Goal: Transaction & Acquisition: Purchase product/service

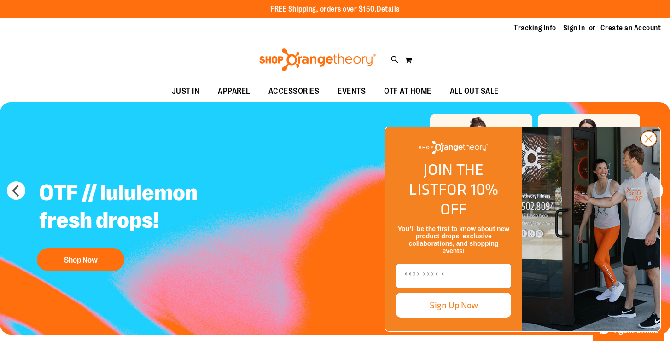
click at [653, 146] on circle "Close dialog" at bounding box center [648, 138] width 15 height 15
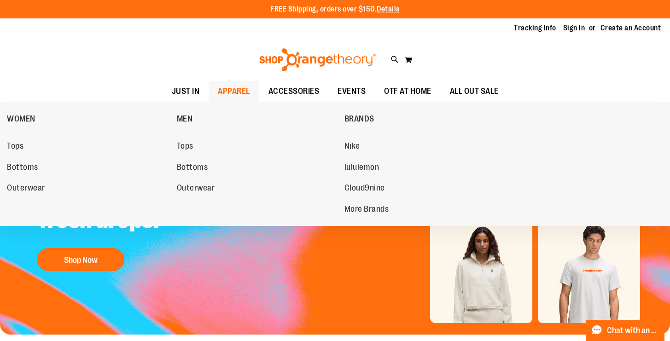
click at [218, 95] on span "APPAREL" at bounding box center [234, 91] width 32 height 21
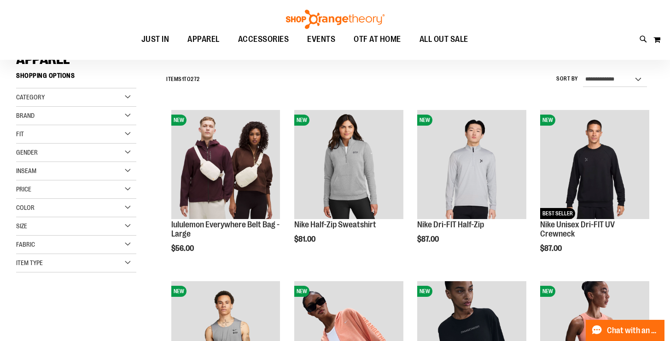
scroll to position [77, 0]
click at [111, 99] on div "Category" at bounding box center [76, 98] width 120 height 18
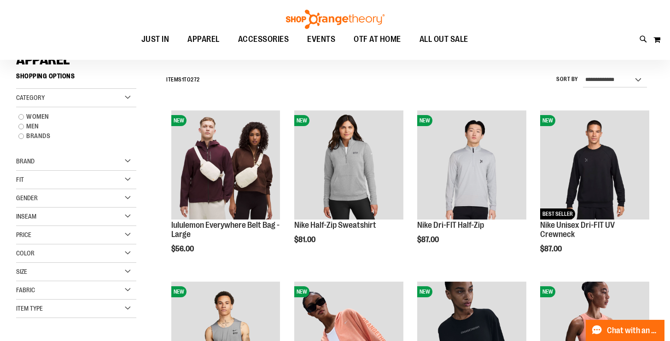
click at [73, 188] on div "Fit" at bounding box center [76, 180] width 120 height 18
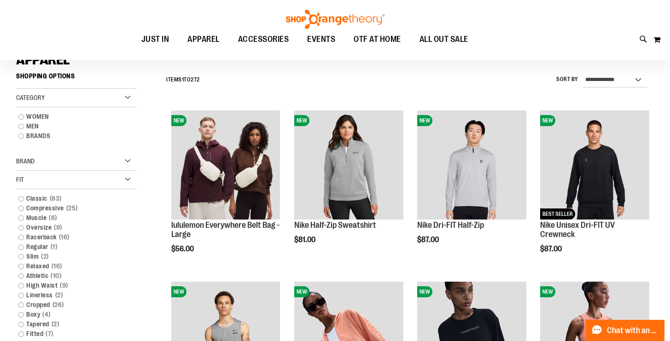
click at [74, 181] on div "Fit" at bounding box center [76, 180] width 120 height 18
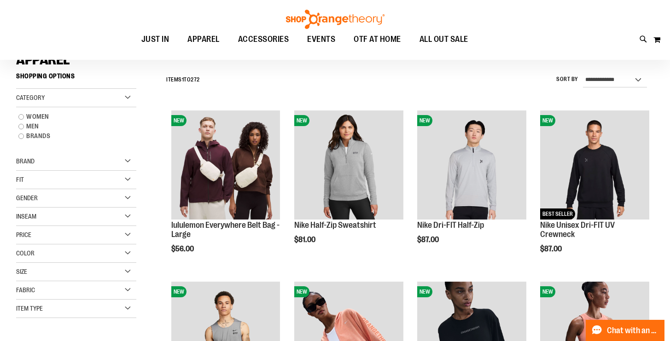
click at [71, 306] on div "Item Type" at bounding box center [76, 309] width 120 height 18
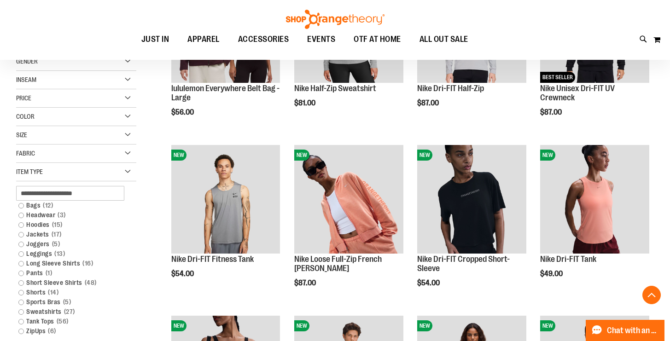
scroll to position [214, 0]
click at [19, 216] on link "Headwear 3 items" at bounding box center [71, 215] width 115 height 10
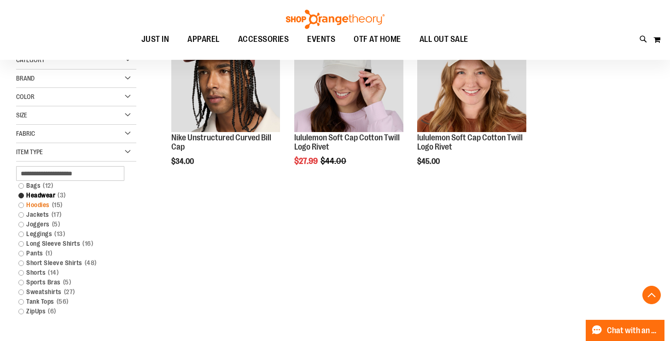
click at [22, 206] on link "Hoodies 15 items" at bounding box center [71, 205] width 115 height 10
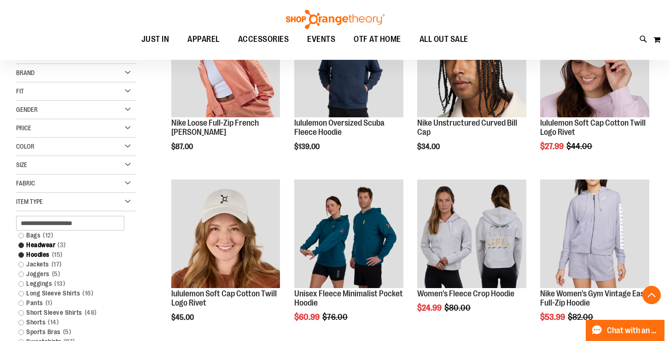
scroll to position [224, 0]
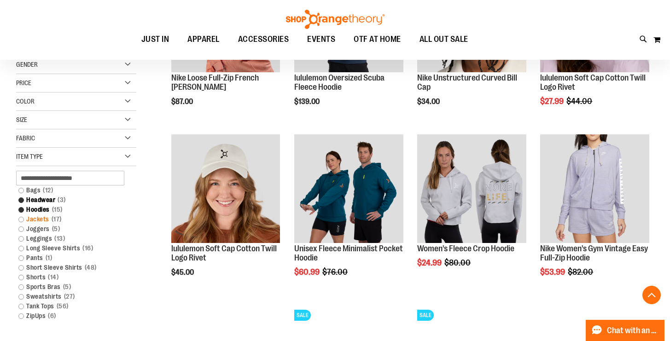
click at [22, 219] on link "Jackets 17 items" at bounding box center [71, 219] width 115 height 10
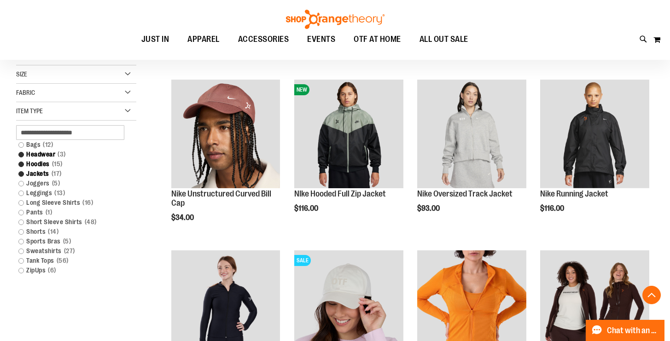
scroll to position [280, 0]
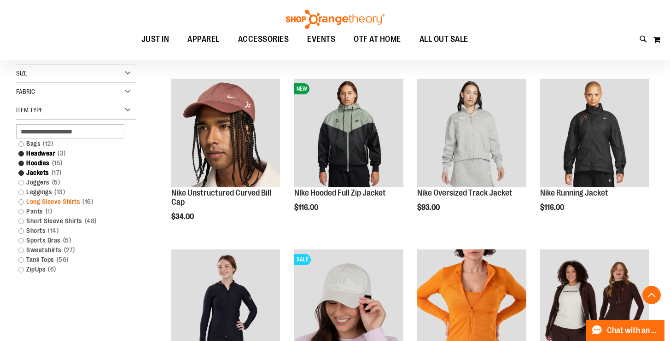
click at [36, 201] on link "Long Sleeve Shirts 16 items" at bounding box center [71, 202] width 115 height 10
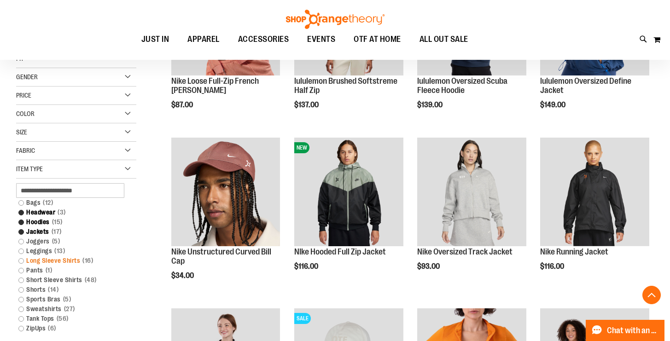
scroll to position [272, 0]
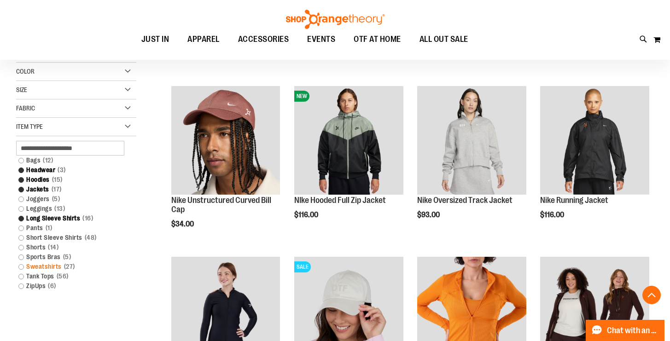
click at [23, 266] on link "Sweatshirts 27 items" at bounding box center [71, 267] width 115 height 10
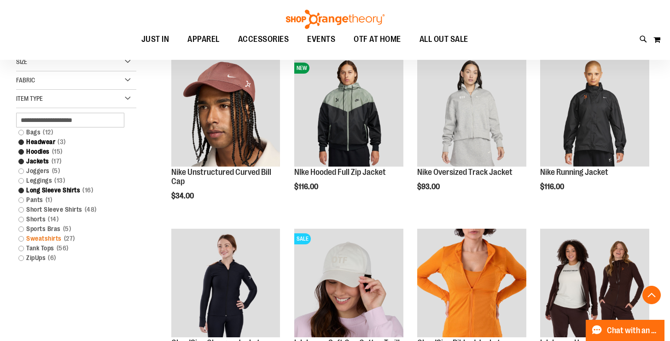
click at [22, 240] on link "Sweatshirts 27 items" at bounding box center [71, 239] width 115 height 10
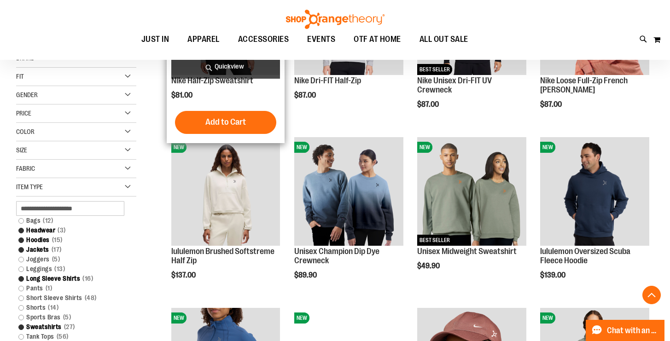
scroll to position [229, 0]
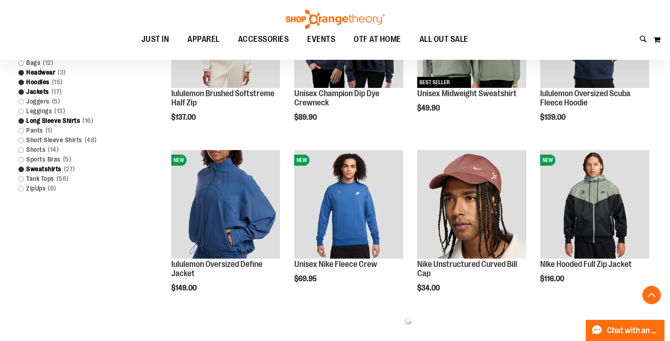
scroll to position [376, 0]
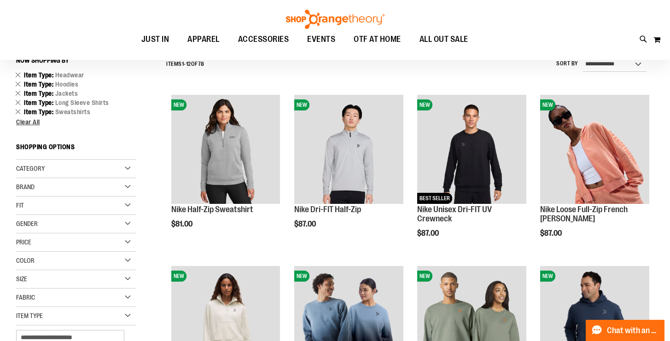
scroll to position [89, 0]
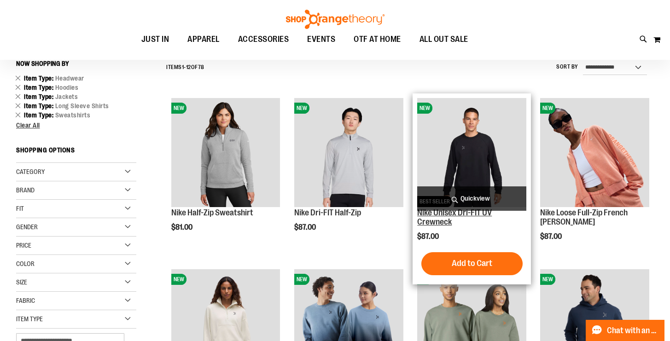
click at [435, 221] on link "Nike Unisex Dri-FIT UV Crewneck" at bounding box center [454, 217] width 75 height 18
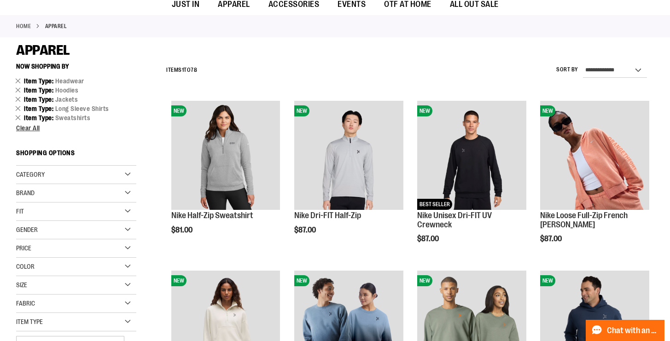
scroll to position [89, 0]
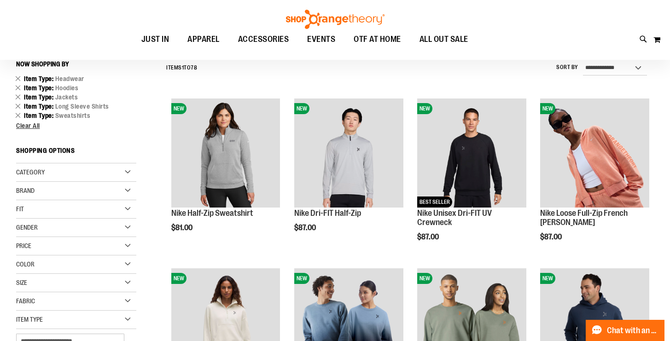
click at [125, 229] on div "Gender" at bounding box center [76, 228] width 120 height 18
click at [125, 208] on div "Fit" at bounding box center [76, 209] width 120 height 18
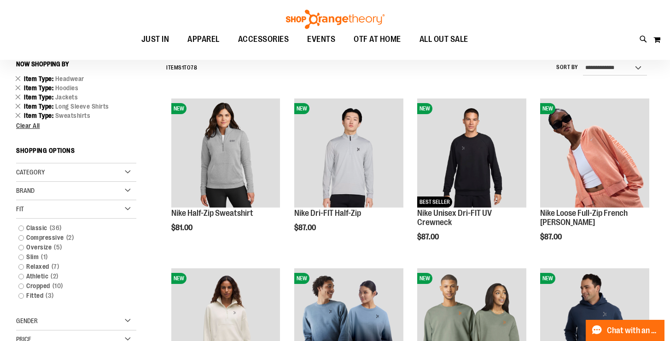
click at [125, 208] on div "Fit" at bounding box center [76, 209] width 120 height 18
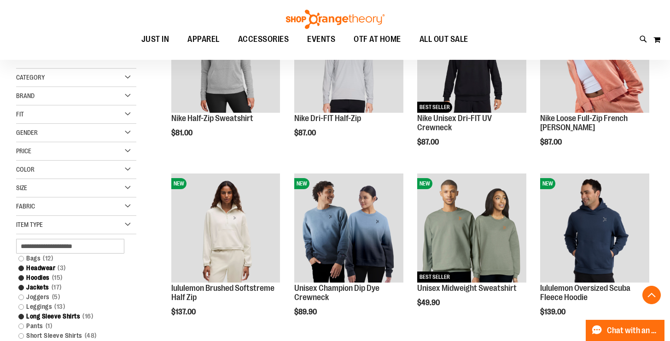
scroll to position [186, 0]
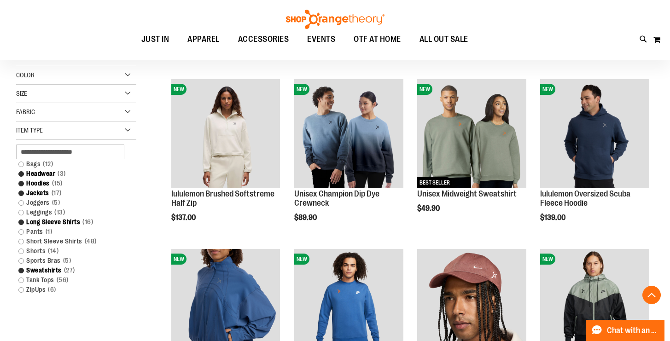
scroll to position [298, 0]
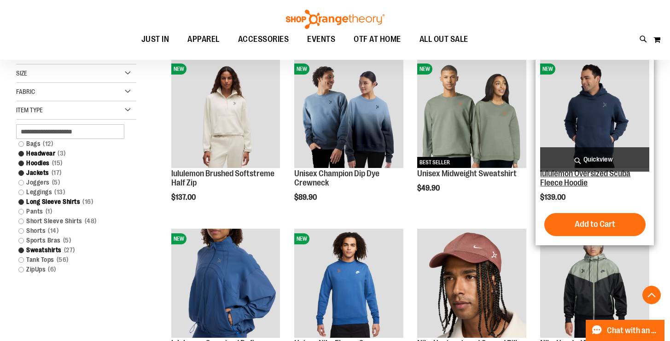
click at [581, 180] on link "lululemon Oversized Scuba Fleece Hoodie" at bounding box center [585, 178] width 90 height 18
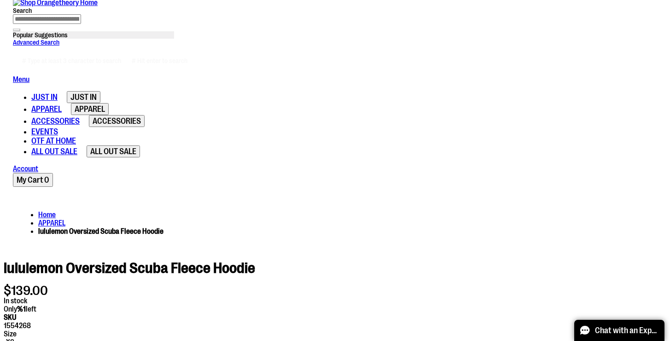
scroll to position [167, 0]
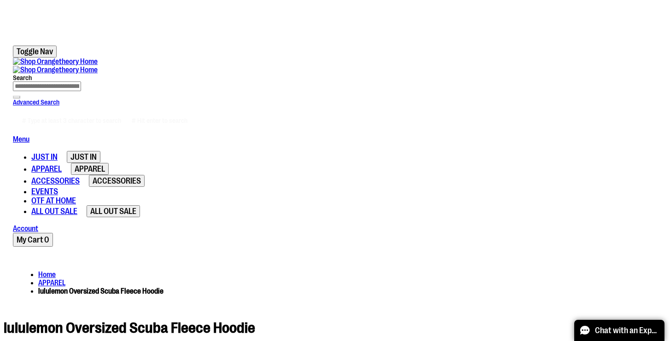
scroll to position [96, 0]
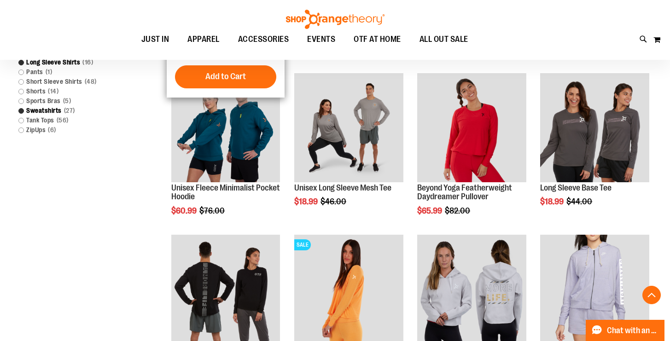
scroll to position [342, 0]
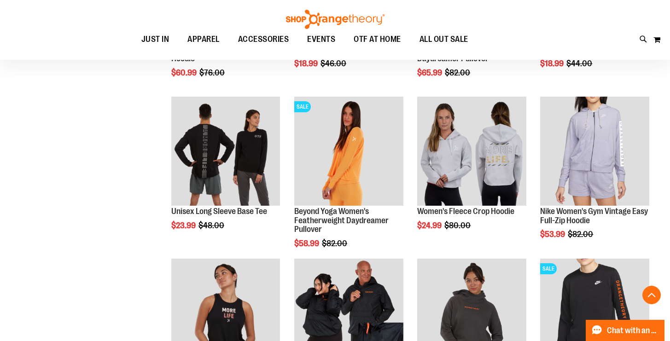
scroll to position [476, 0]
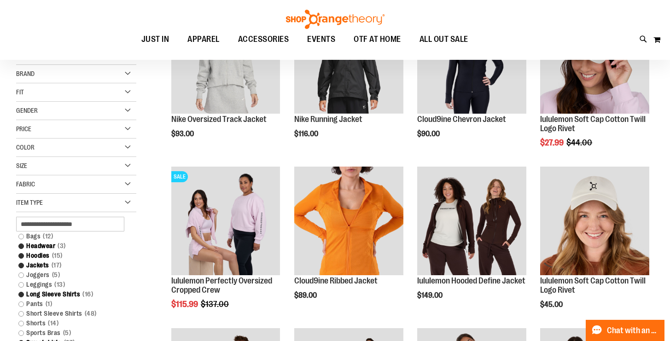
scroll to position [105, 0]
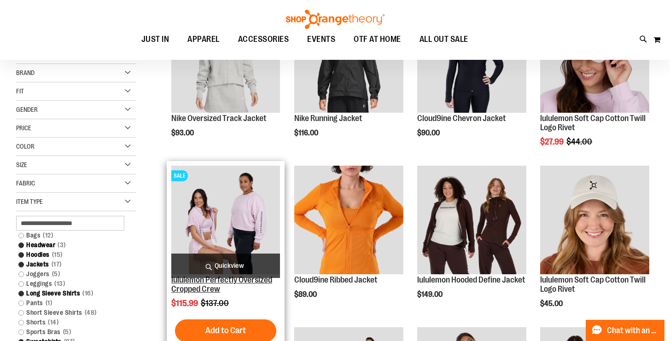
click at [214, 285] on link "lululemon Perfectly Oversized Cropped Crew" at bounding box center [221, 284] width 101 height 18
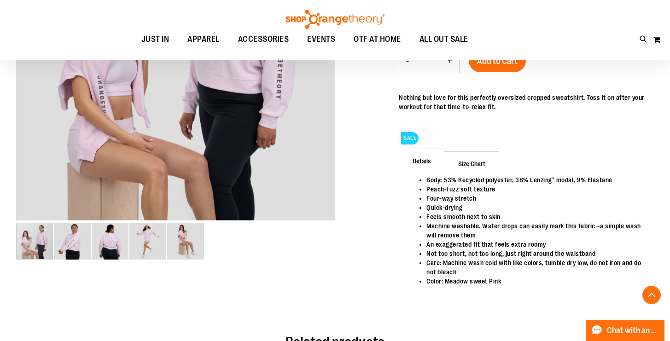
scroll to position [226, 0]
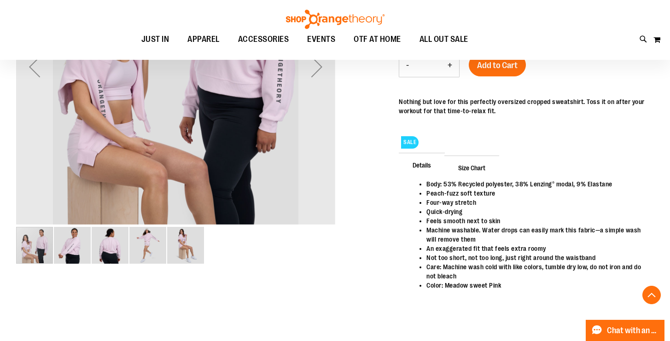
click at [148, 250] on img "image 4 of 5" at bounding box center [147, 245] width 37 height 37
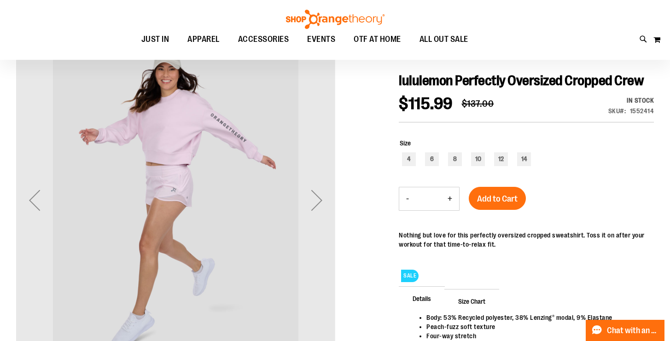
scroll to position [91, 0]
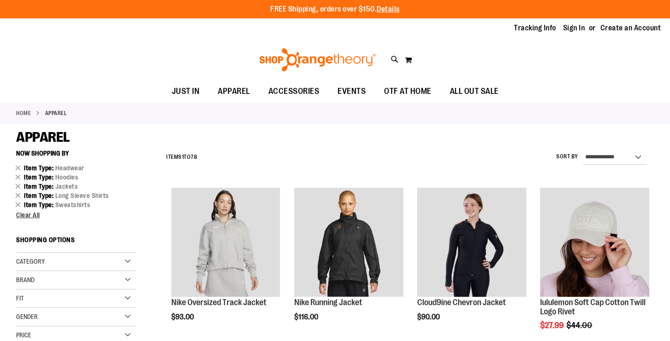
scroll to position [184, 0]
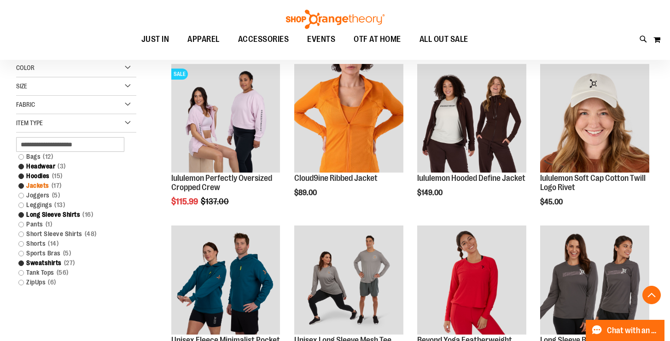
scroll to position [286, 0]
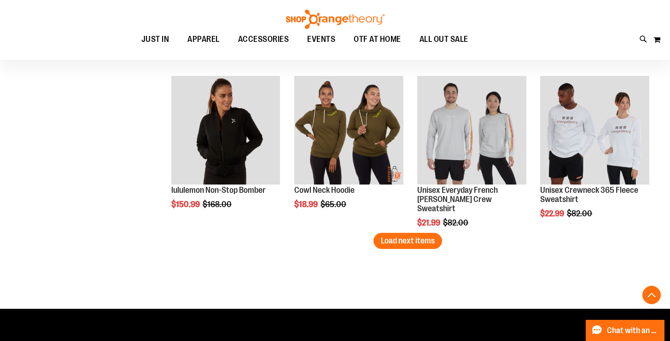
scroll to position [1394, 0]
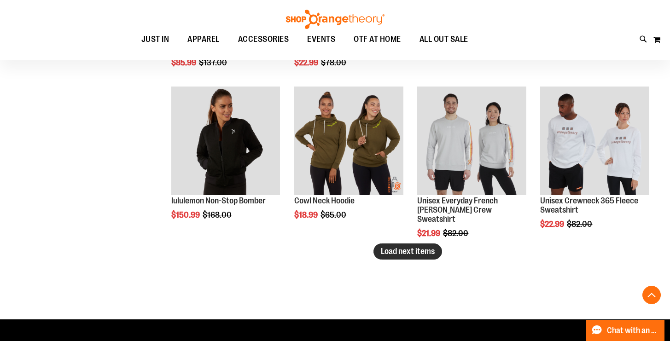
click at [399, 254] on span "Load next items" at bounding box center [408, 251] width 54 height 9
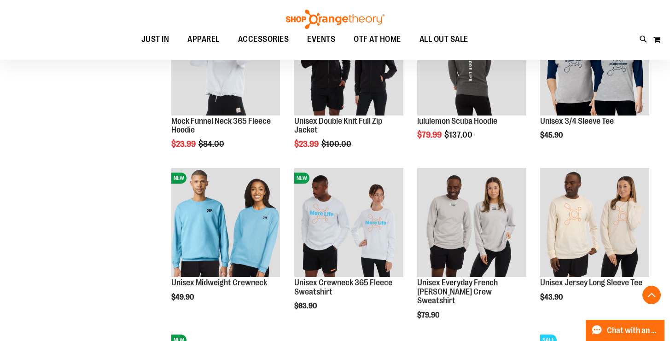
scroll to position [1637, 0]
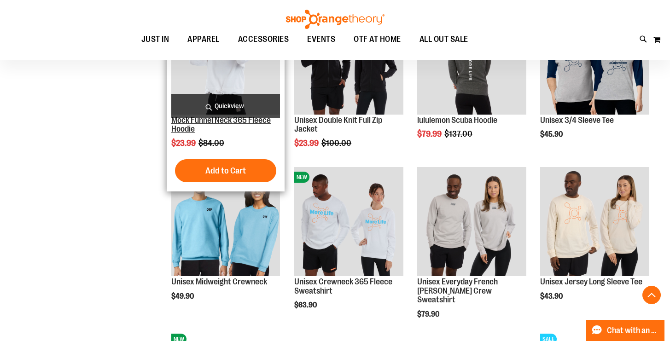
click at [181, 125] on link "Mock Funnel Neck 365 Fleece Hoodie" at bounding box center [220, 125] width 99 height 18
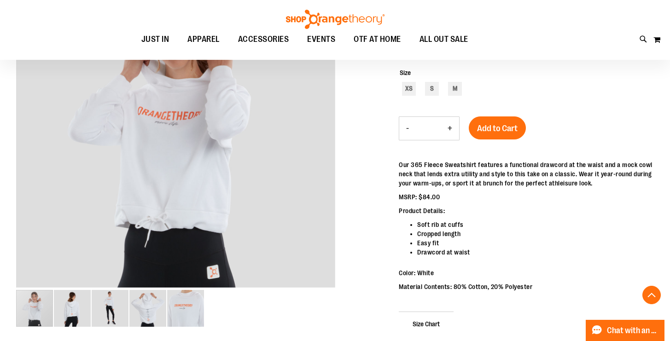
scroll to position [173, 0]
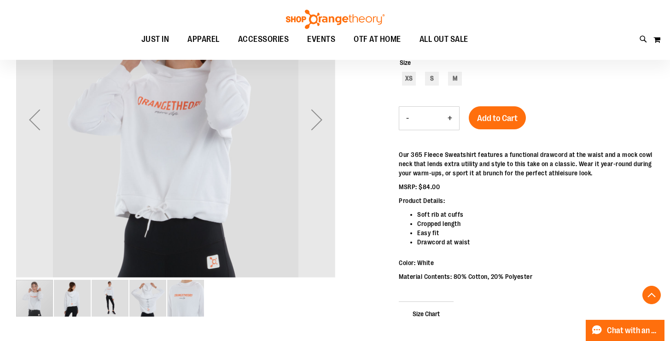
click at [149, 302] on img "image 4 of 5" at bounding box center [147, 298] width 37 height 37
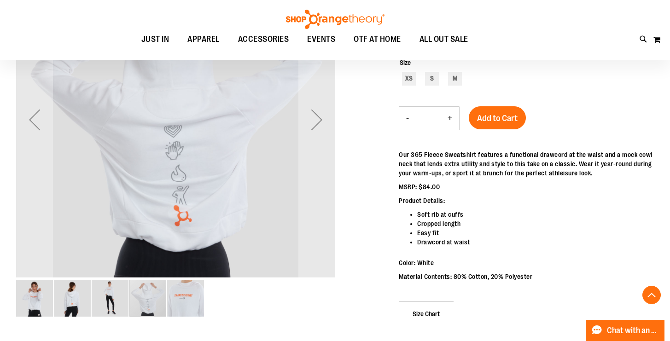
scroll to position [152, 0]
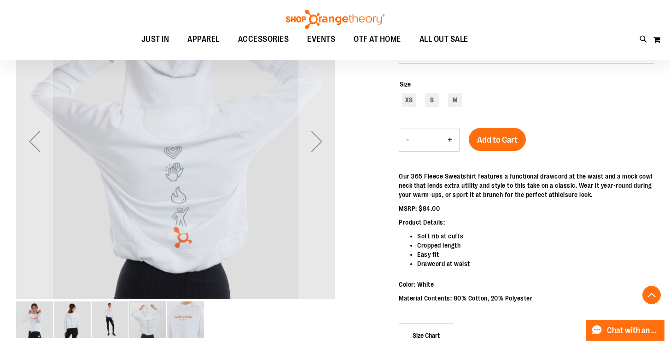
click at [184, 321] on img "image 5 of 5" at bounding box center [185, 319] width 37 height 37
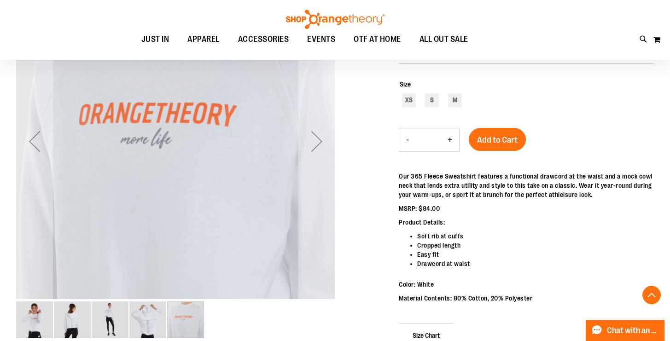
click at [93, 324] on img "image 3 of 5" at bounding box center [110, 319] width 37 height 37
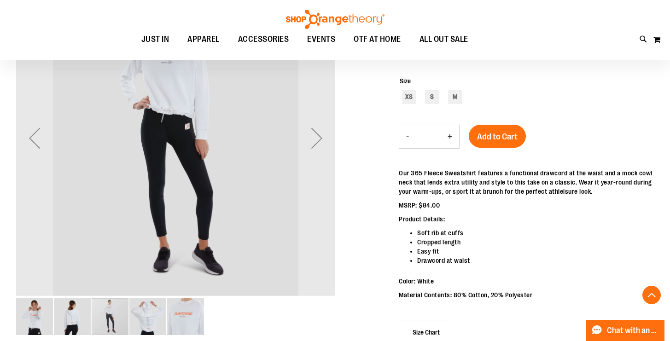
scroll to position [156, 0]
click at [71, 322] on img "image 2 of 5" at bounding box center [72, 316] width 37 height 37
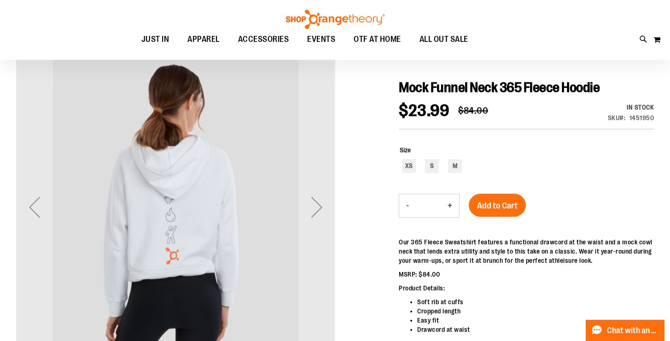
scroll to position [78, 0]
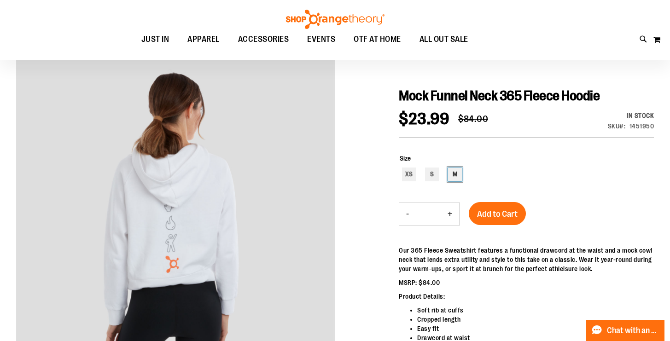
click at [458, 177] on div "M" at bounding box center [455, 175] width 14 height 14
type input "***"
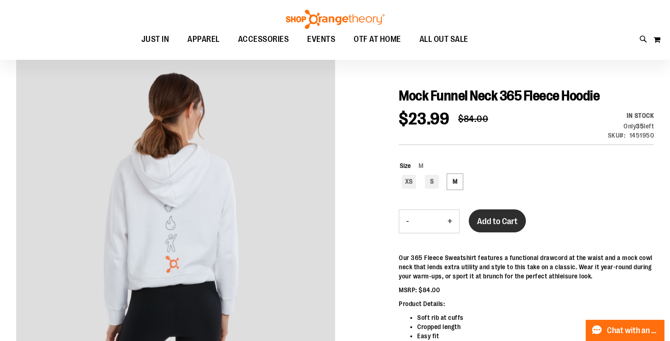
click at [483, 224] on span "Add to Cart" at bounding box center [497, 221] width 40 height 10
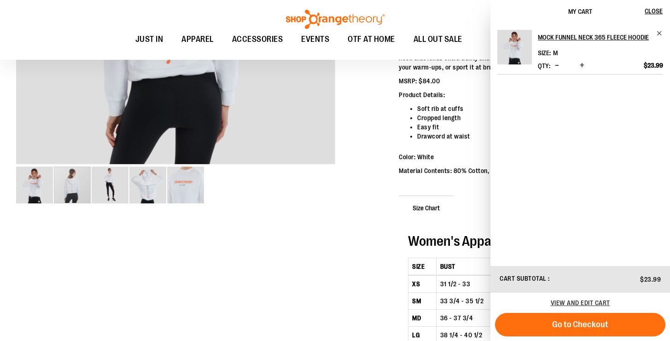
scroll to position [56, 0]
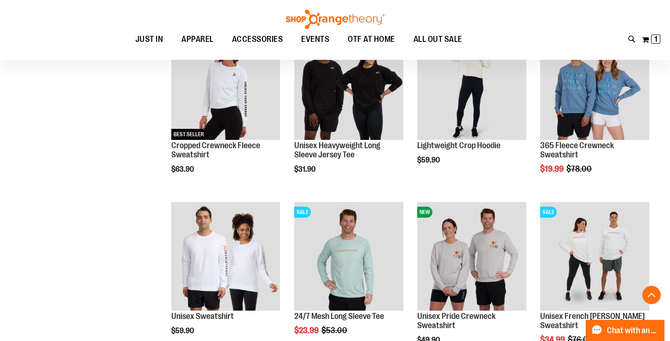
scroll to position [445, 0]
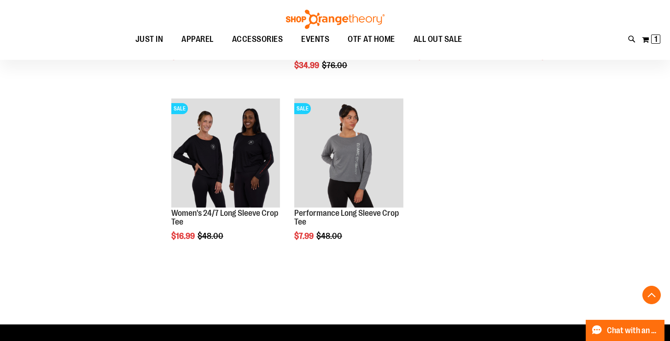
scroll to position [1205, 0]
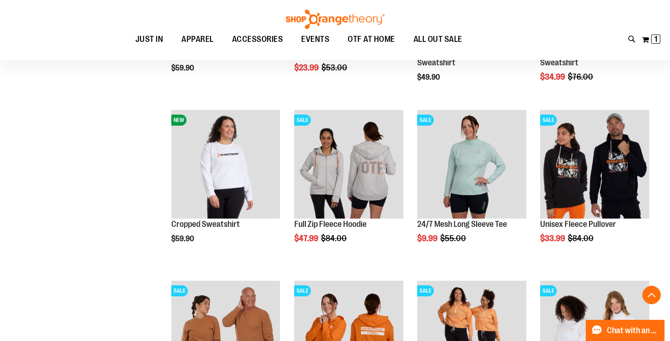
scroll to position [681, 0]
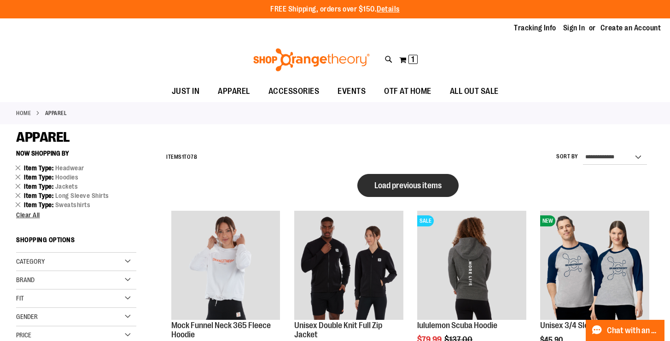
click at [373, 185] on button "Load previous items" at bounding box center [407, 185] width 101 height 23
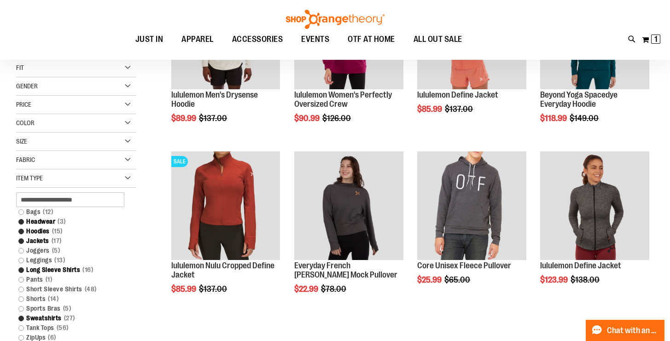
scroll to position [133, 0]
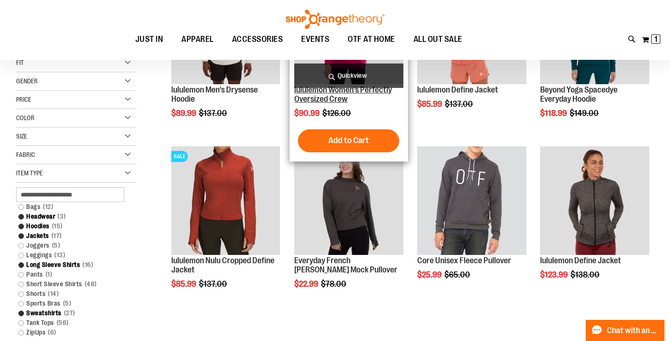
click at [305, 96] on link "lululemon Women's Perfectly Oversized Crew" at bounding box center [343, 94] width 98 height 18
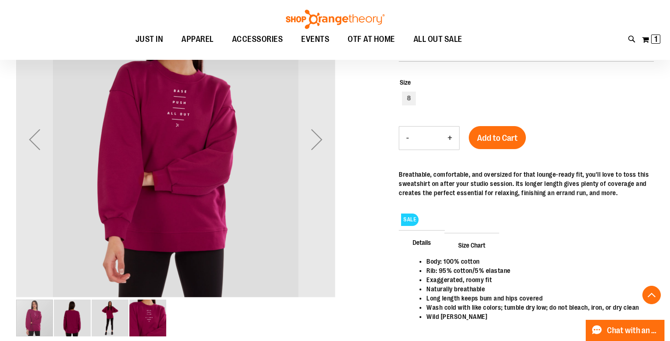
scroll to position [163, 0]
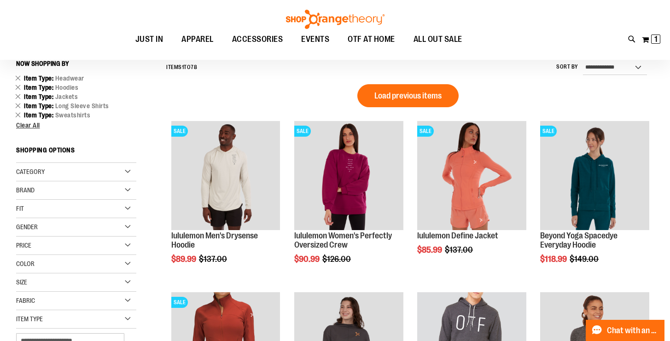
scroll to position [122, 0]
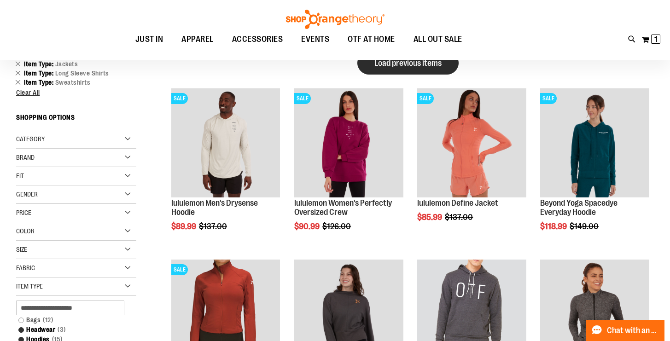
click at [373, 71] on button "Load previous items" at bounding box center [407, 63] width 101 height 23
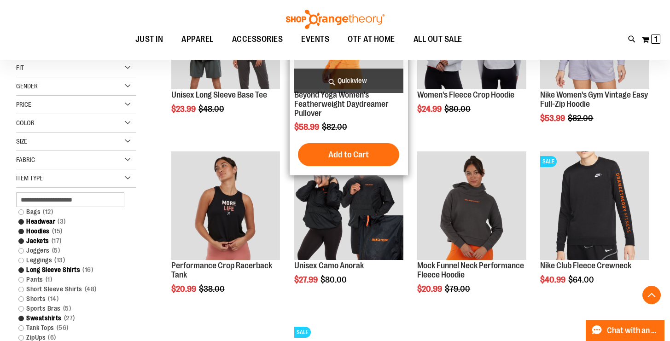
scroll to position [234, 0]
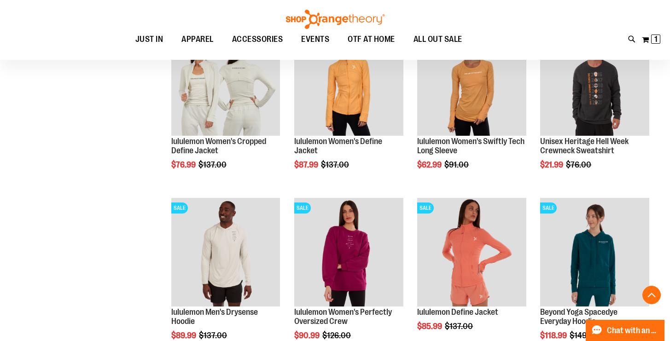
scroll to position [531, 0]
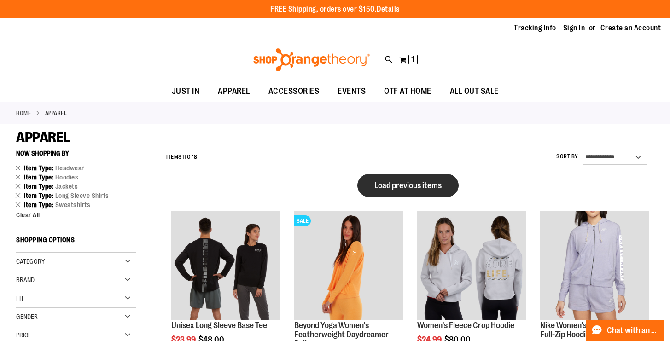
click at [375, 184] on span "Load previous items" at bounding box center [407, 185] width 67 height 9
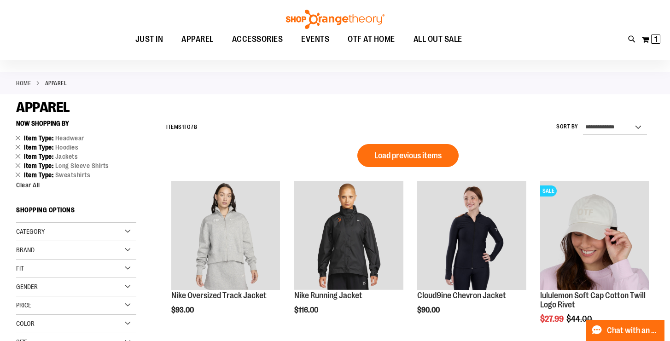
scroll to position [23, 0]
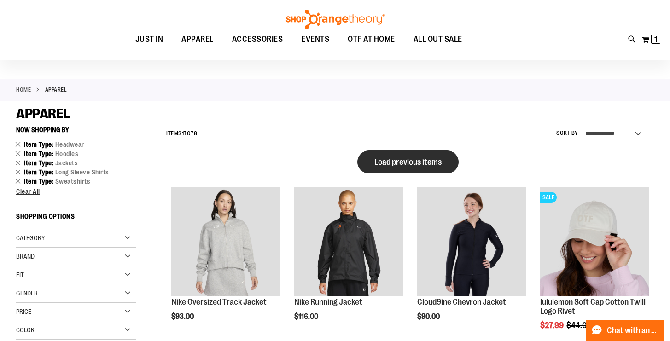
click at [382, 157] on span "Load previous items" at bounding box center [407, 161] width 67 height 9
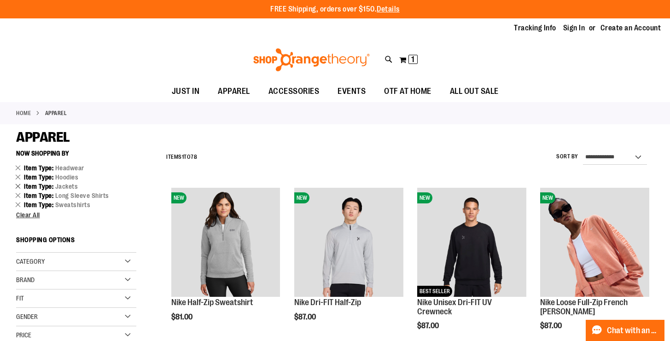
click at [18, 186] on link "Remove This Item" at bounding box center [18, 185] width 6 height 9
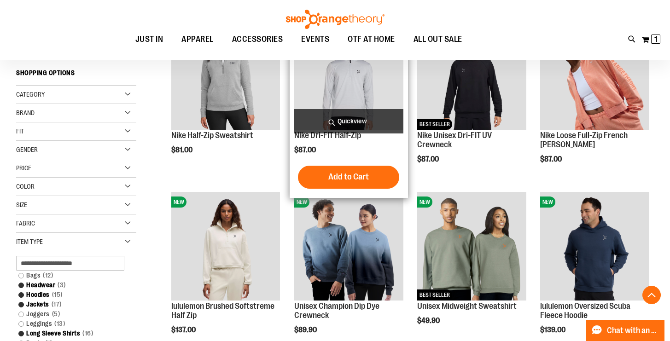
scroll to position [181, 0]
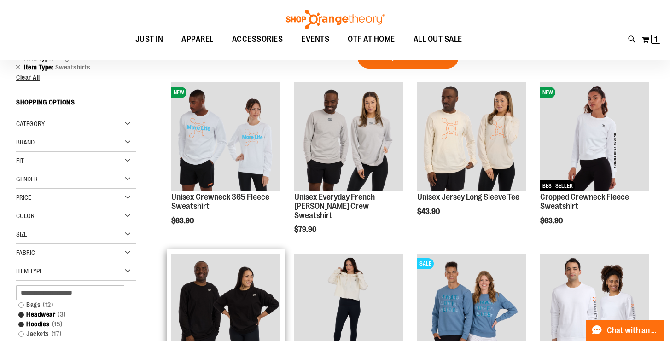
scroll to position [126, 0]
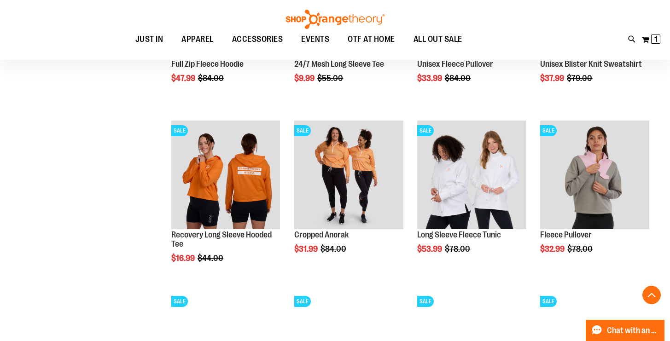
scroll to position [774, 0]
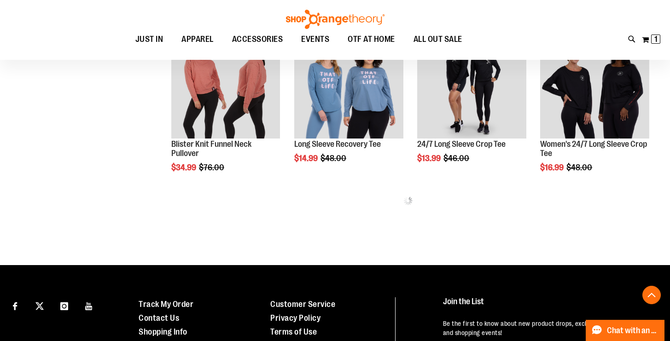
scroll to position [1028, 0]
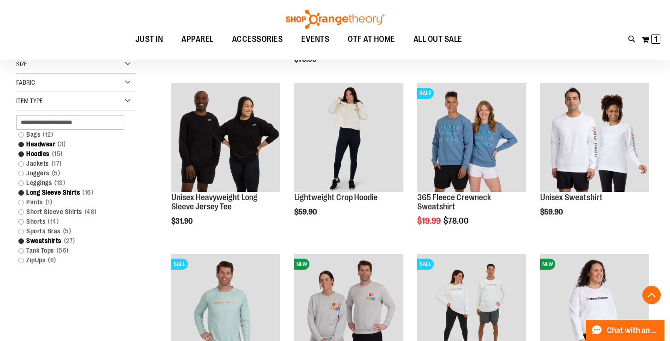
scroll to position [295, 0]
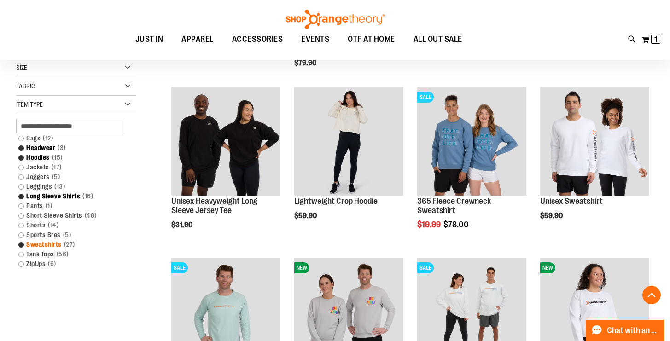
click at [70, 245] on span "27 items" at bounding box center [70, 245] width 16 height 10
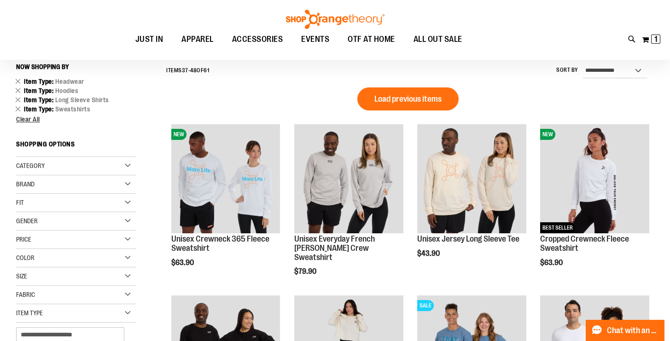
scroll to position [86, 0]
click at [17, 100] on link "Remove This Item" at bounding box center [18, 99] width 6 height 9
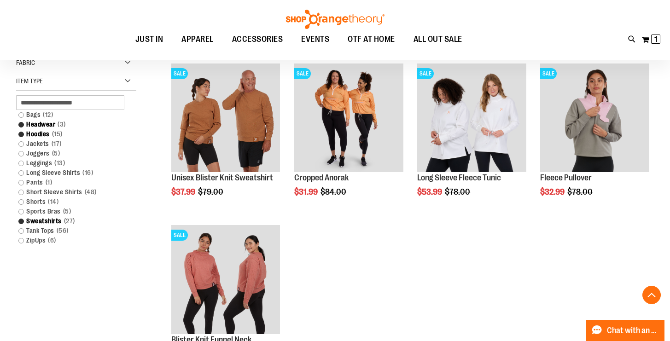
scroll to position [309, 0]
click at [46, 239] on span "6 items" at bounding box center [52, 240] width 13 height 10
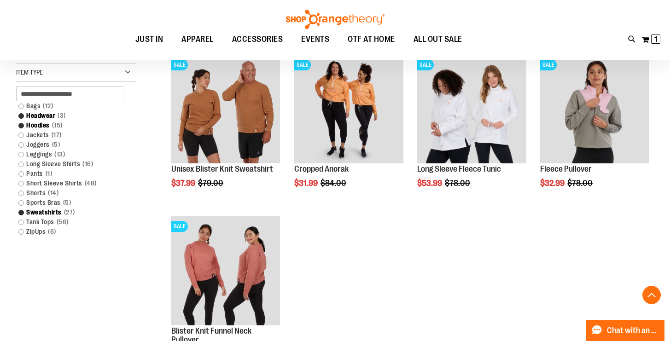
scroll to position [383, 0]
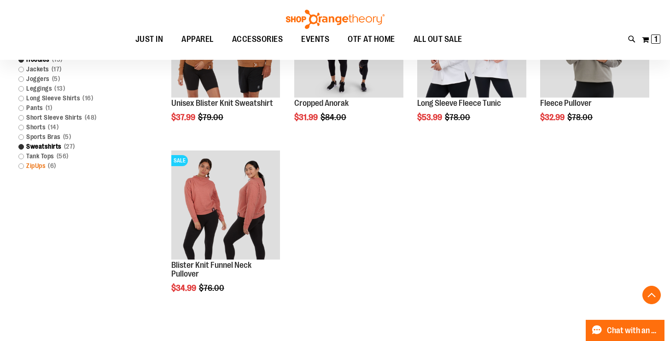
click at [23, 166] on link "ZipUps 6 items" at bounding box center [71, 166] width 115 height 10
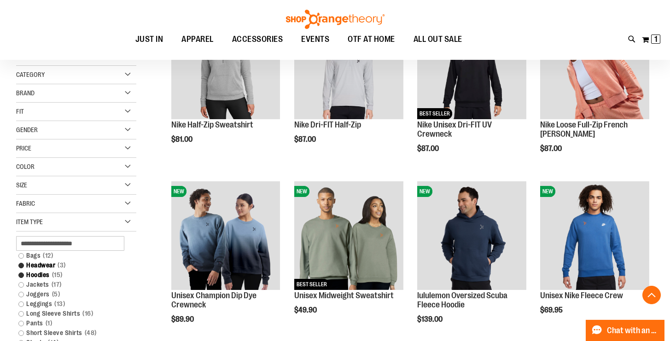
scroll to position [179, 0]
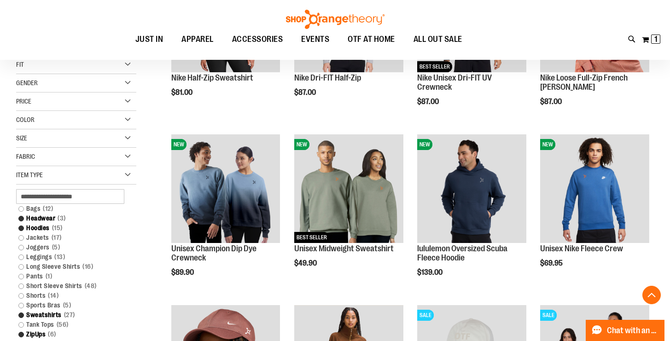
scroll to position [225, 0]
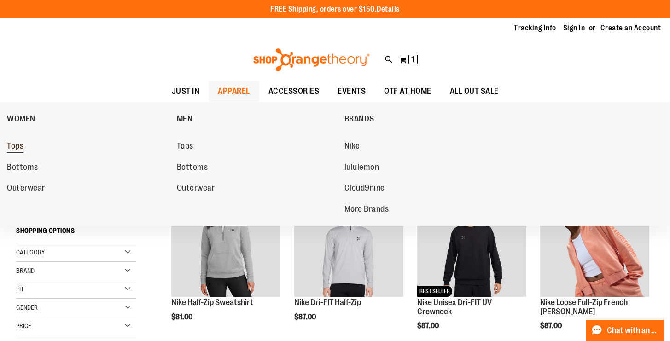
click at [17, 147] on span "Tops" at bounding box center [15, 147] width 17 height 12
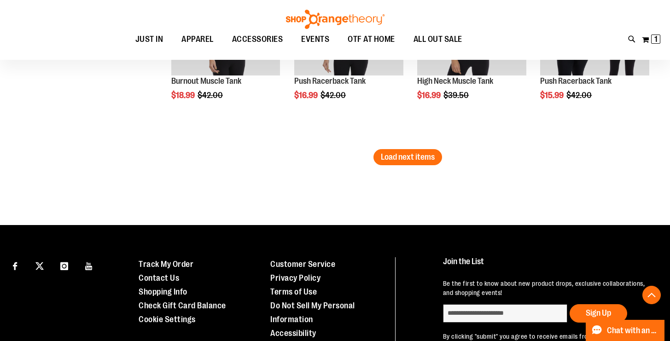
scroll to position [1718, 0]
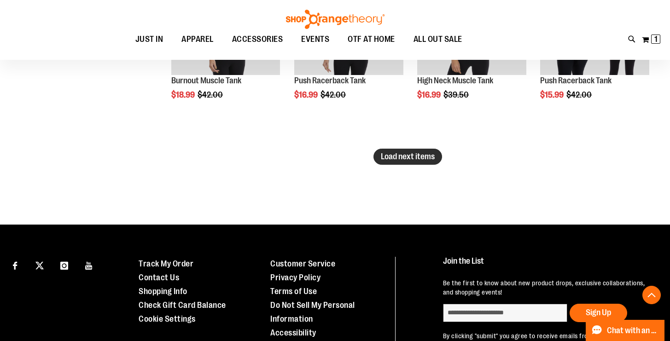
click at [383, 159] on span "Load next items" at bounding box center [408, 156] width 54 height 9
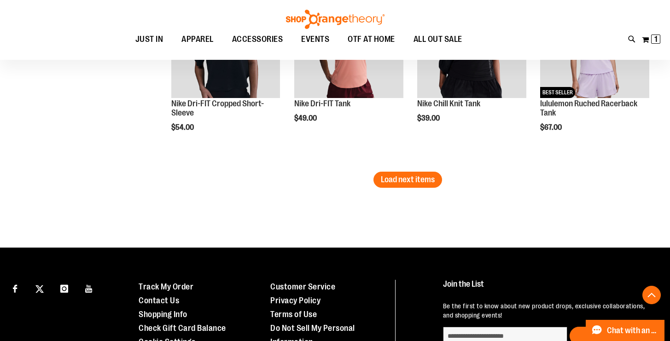
scroll to position [2255, 0]
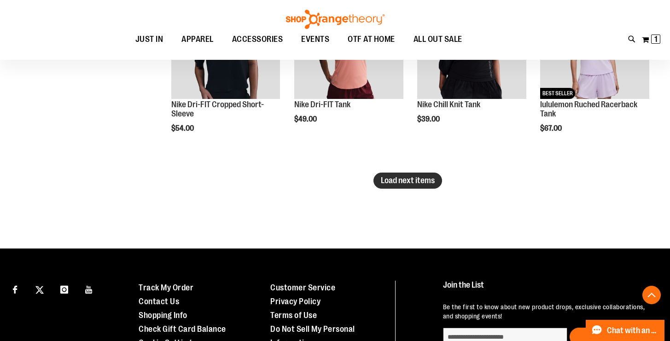
click at [391, 176] on span "Load next items" at bounding box center [408, 180] width 54 height 9
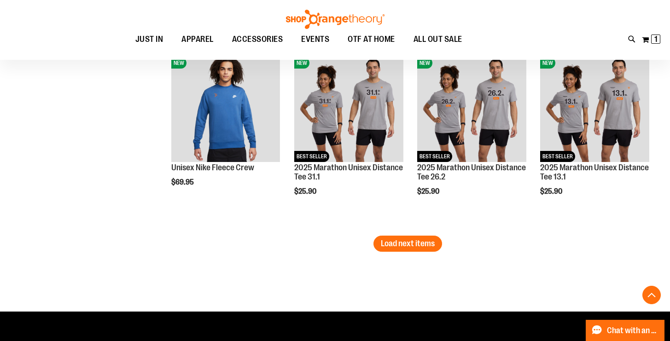
scroll to position [2757, 0]
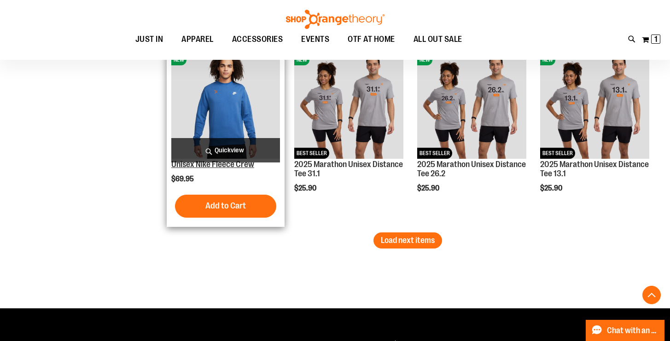
click at [194, 168] on link "Unisex Nike Fleece Crew" at bounding box center [212, 164] width 83 height 9
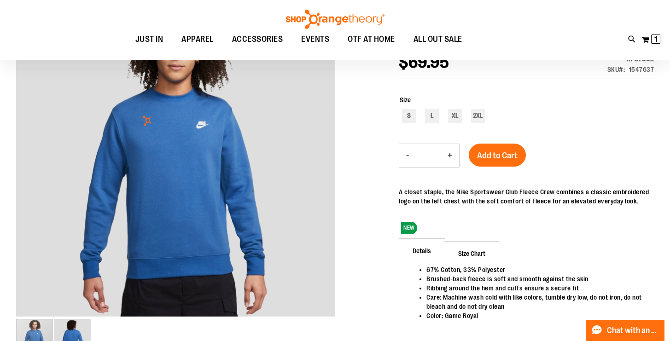
scroll to position [142, 0]
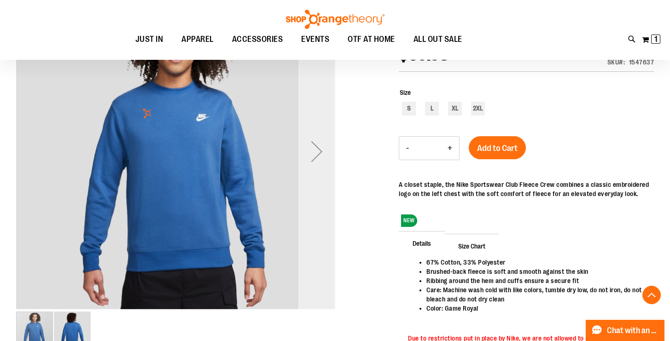
click at [308, 173] on div "Next" at bounding box center [316, 151] width 37 height 319
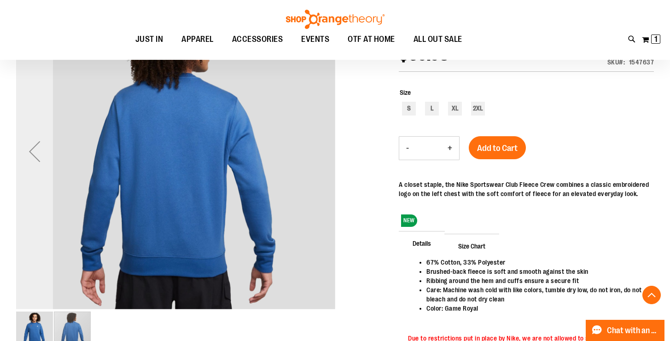
click at [28, 149] on div "Previous" at bounding box center [34, 151] width 37 height 37
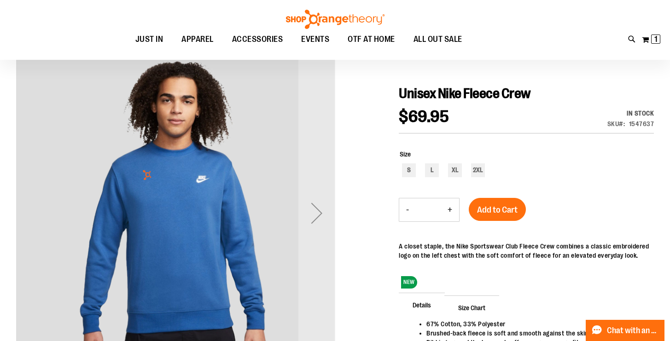
scroll to position [93, 0]
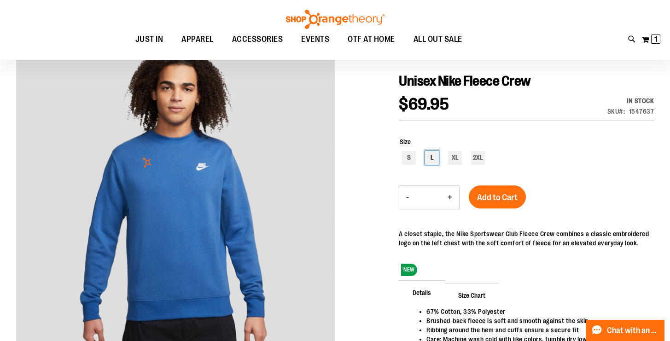
click at [432, 154] on div "L" at bounding box center [432, 158] width 14 height 14
type input "***"
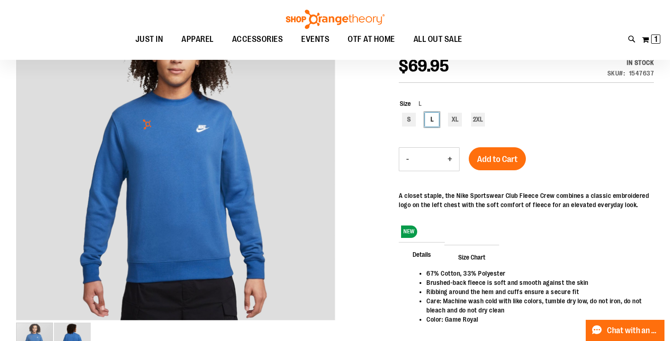
scroll to position [132, 0]
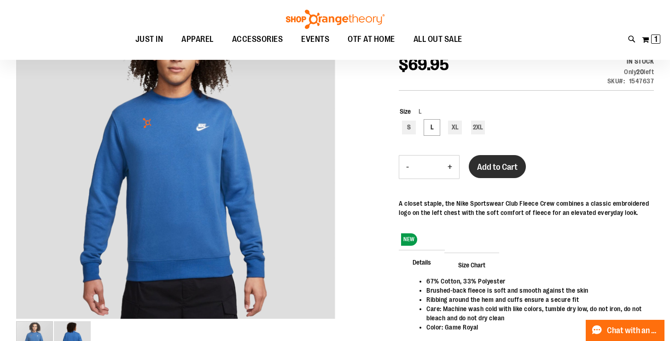
click at [512, 158] on button "Add to Cart" at bounding box center [496, 166] width 57 height 23
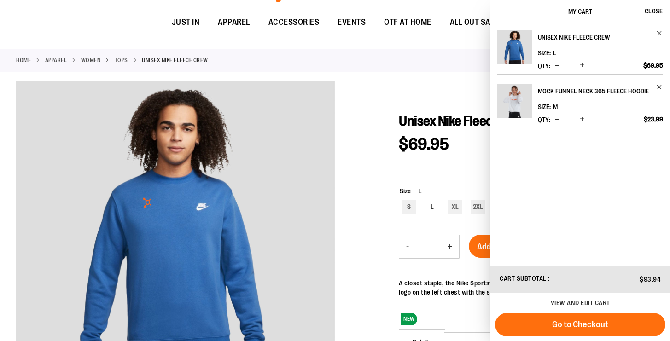
scroll to position [0, 0]
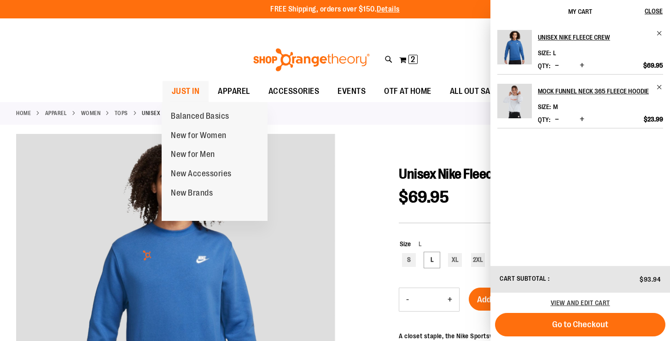
click at [181, 87] on span "JUST IN" at bounding box center [186, 91] width 28 height 21
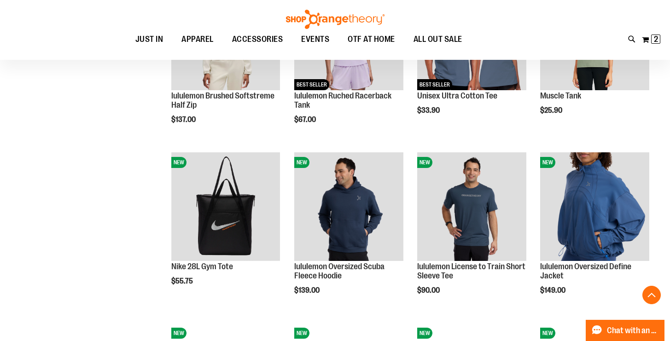
scroll to position [864, 0]
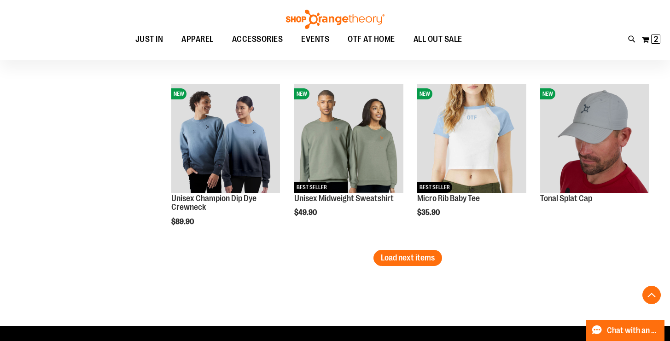
scroll to position [1471, 0]
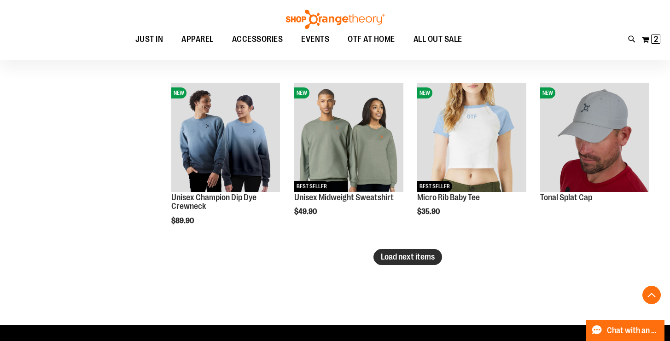
click at [399, 260] on span "Load next items" at bounding box center [408, 256] width 54 height 9
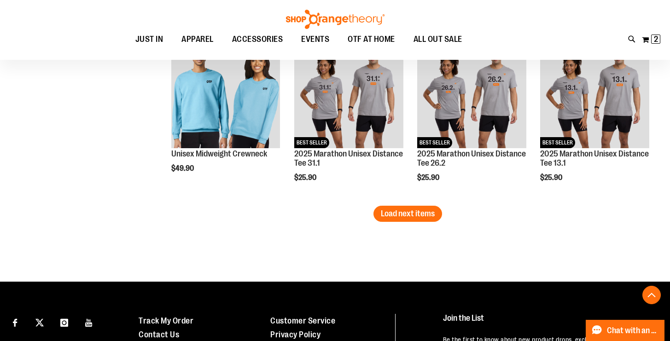
scroll to position [2029, 0]
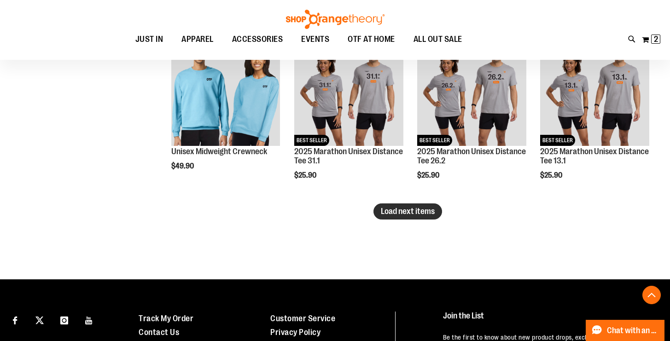
click at [409, 213] on span "Load next items" at bounding box center [408, 211] width 54 height 9
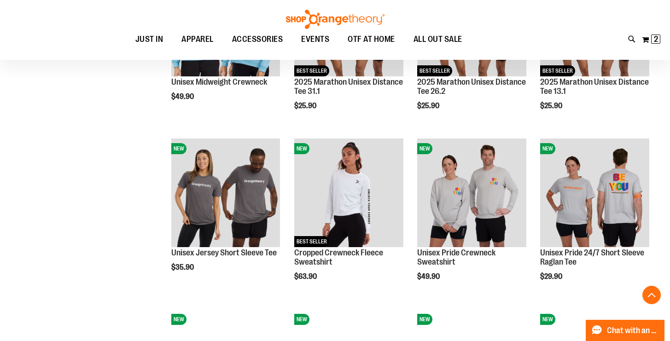
scroll to position [1916, 0]
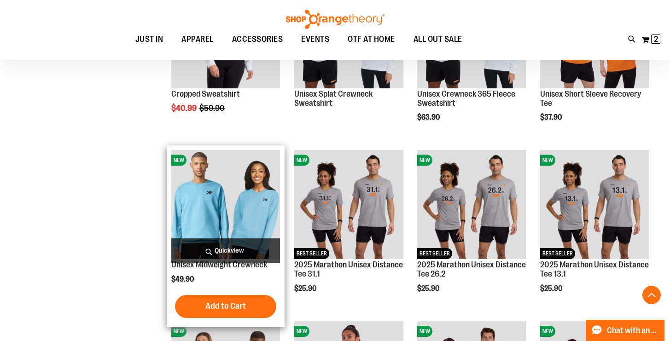
click at [192, 272] on div "Unisex Midweight Crewneck $49.90 Quickview Add to Cart In stock" at bounding box center [225, 236] width 109 height 172
click at [188, 268] on link "Unisex Midweight Crewneck" at bounding box center [219, 264] width 96 height 9
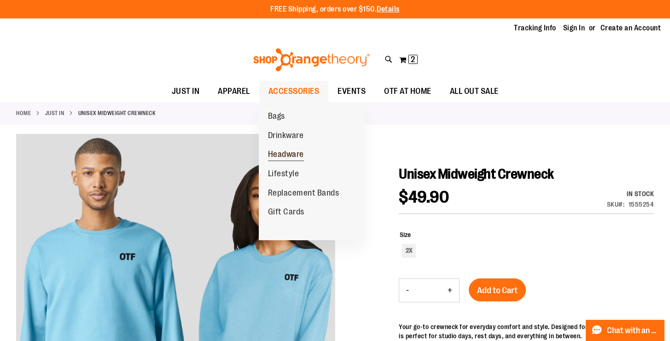
click at [282, 156] on span "Headware" at bounding box center [286, 156] width 36 height 12
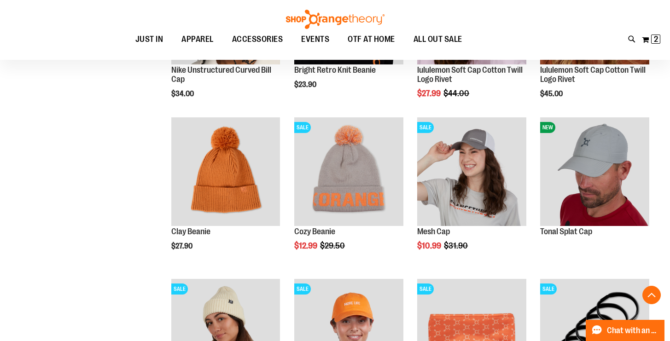
scroll to position [86, 0]
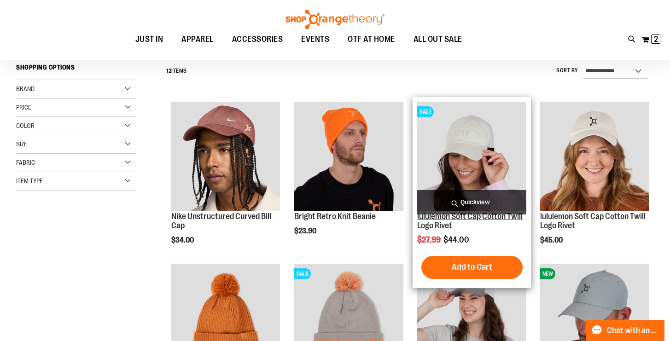
click at [433, 226] on link "lululemon Soft Cap Cotton Twill Logo Rivet" at bounding box center [469, 221] width 105 height 18
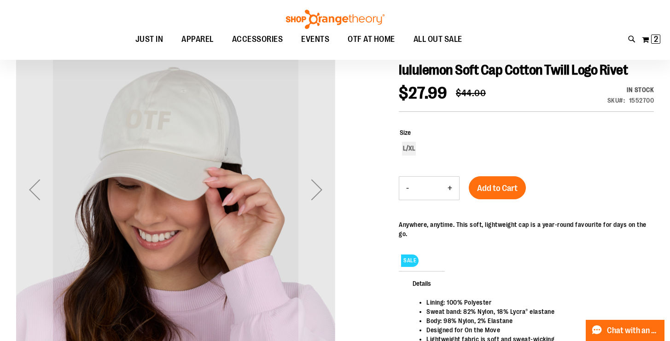
scroll to position [106, 0]
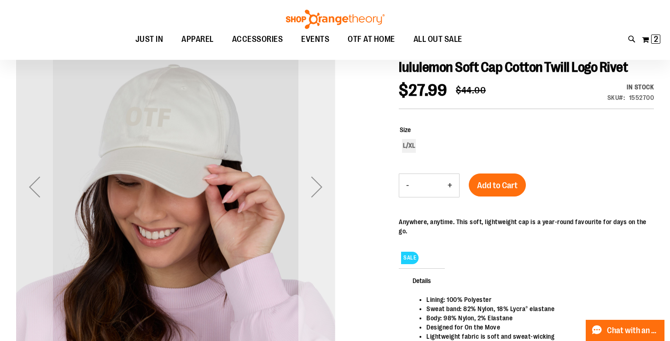
click at [315, 186] on div "Next" at bounding box center [316, 186] width 37 height 37
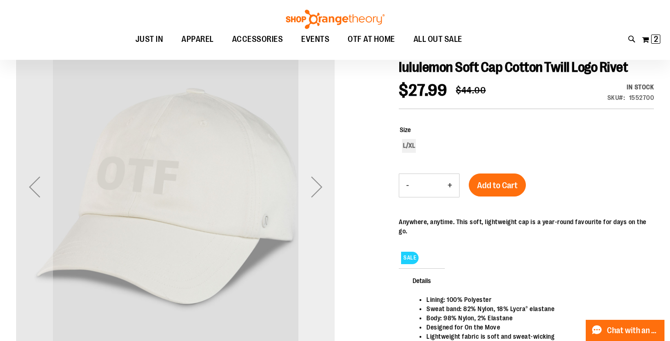
click at [316, 186] on div "Next" at bounding box center [316, 186] width 37 height 37
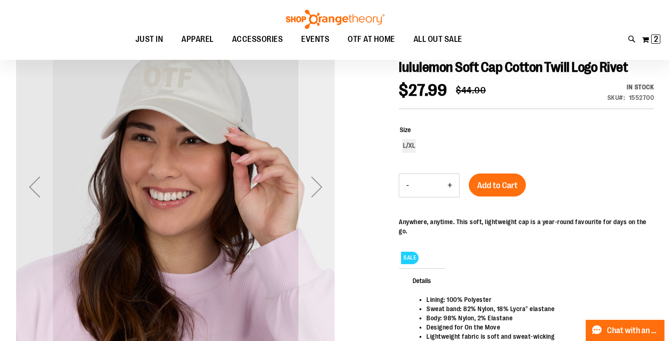
click at [316, 186] on div "Next" at bounding box center [316, 186] width 37 height 37
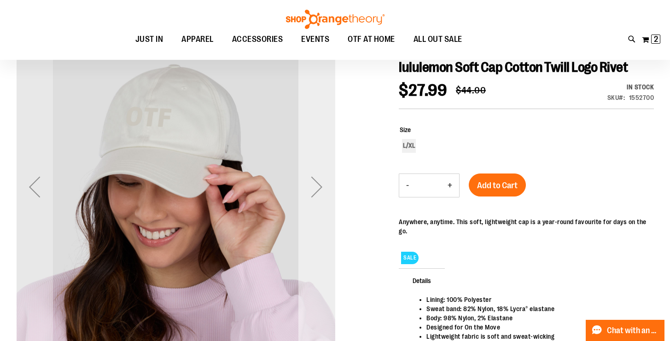
click at [316, 186] on div "Next" at bounding box center [316, 186] width 37 height 37
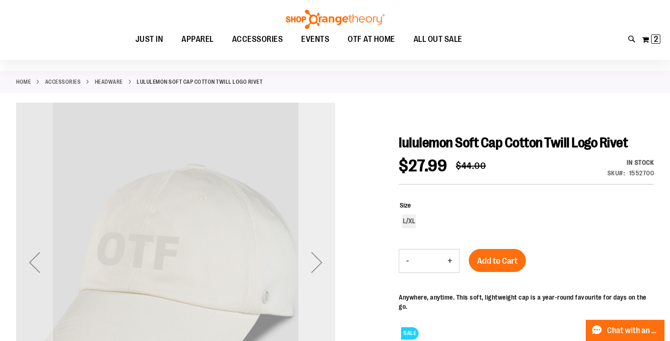
scroll to position [0, 0]
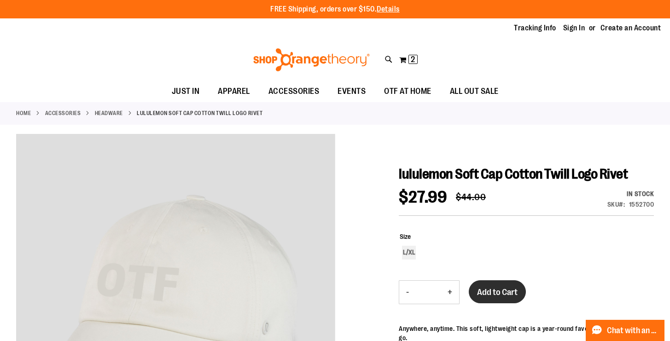
click at [483, 299] on button "Add to Cart" at bounding box center [496, 291] width 57 height 23
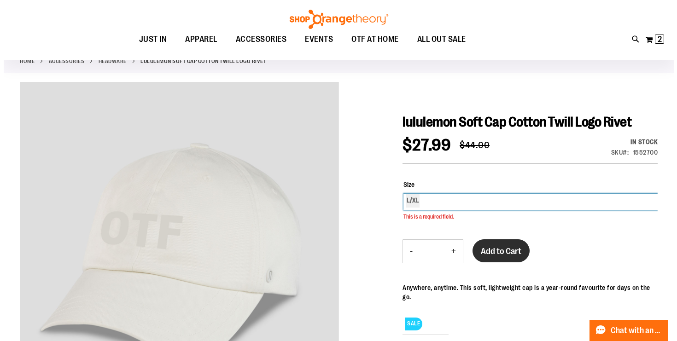
scroll to position [62, 0]
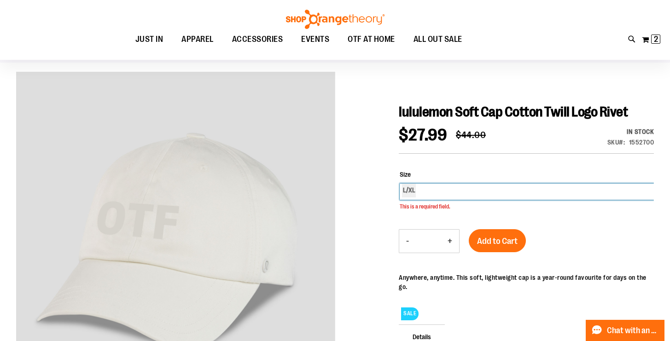
click at [421, 197] on div "L/XL" at bounding box center [526, 192] width 254 height 16
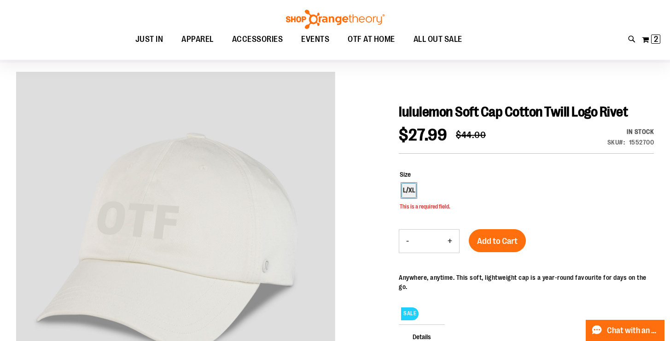
click at [411, 192] on div "L/XL" at bounding box center [409, 191] width 14 height 14
type input "***"
click at [488, 244] on span "Add to Cart" at bounding box center [497, 241] width 40 height 10
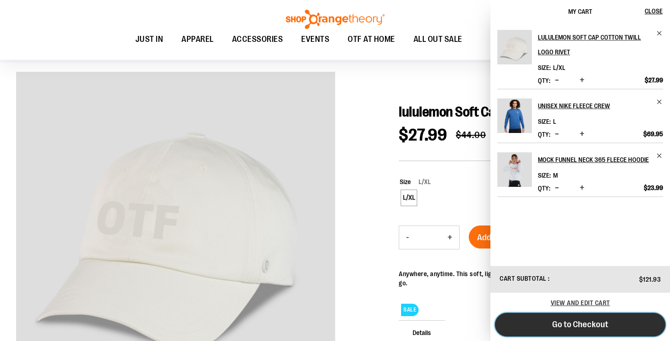
click at [560, 324] on span "Go to Checkout" at bounding box center [580, 324] width 56 height 10
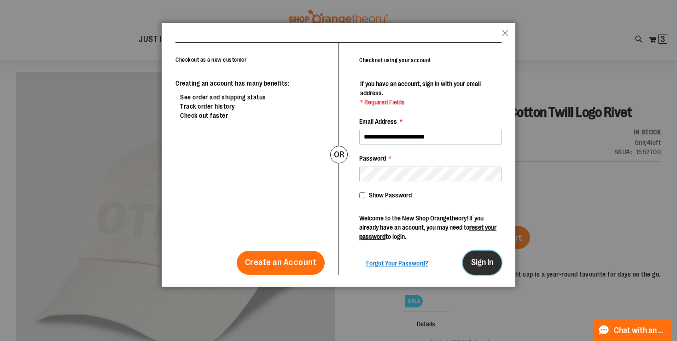
click at [475, 261] on span "Sign In" at bounding box center [482, 262] width 22 height 9
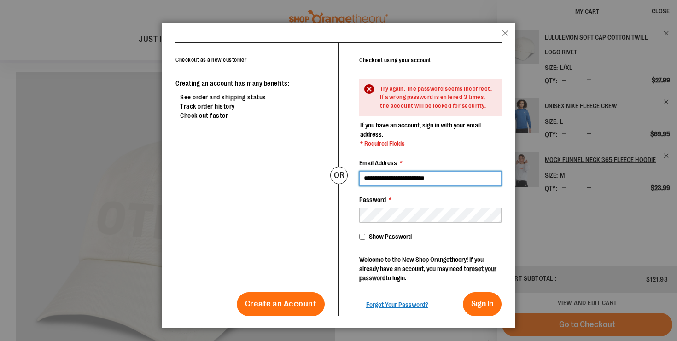
click at [445, 179] on input "**********" at bounding box center [430, 178] width 142 height 15
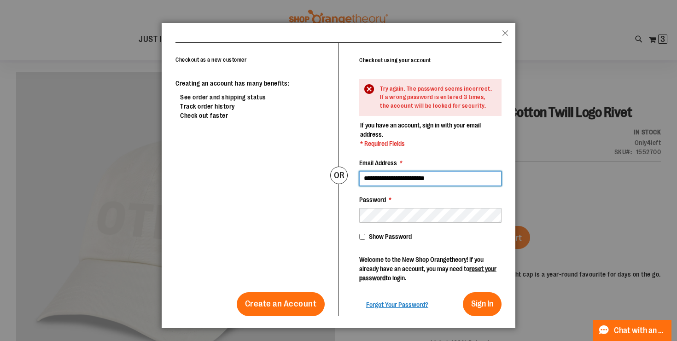
click at [445, 179] on input "**********" at bounding box center [430, 178] width 142 height 15
click at [377, 178] on input "**********" at bounding box center [430, 178] width 142 height 15
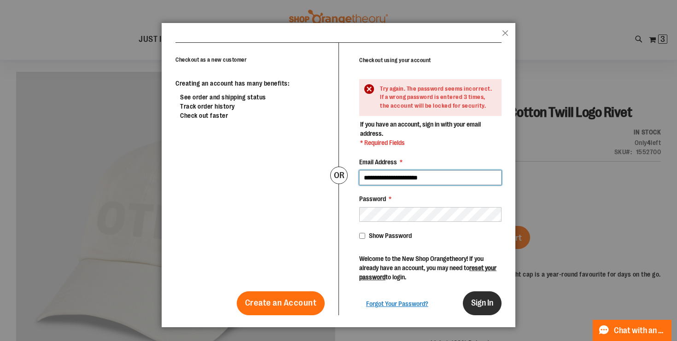
type input "**********"
click at [473, 298] on div "Checkout as a new customer Creating an account has many benefits: See order and…" at bounding box center [338, 184] width 353 height 285
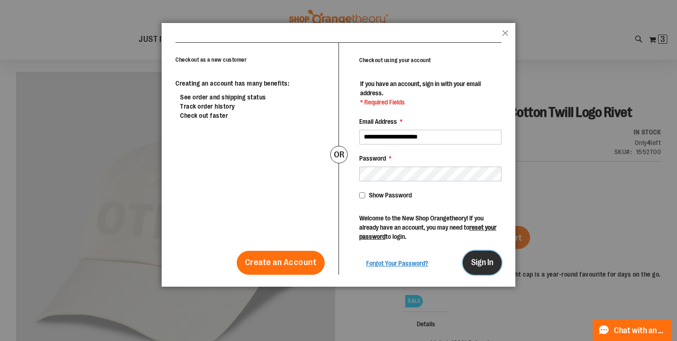
click at [473, 253] on button "Sign In" at bounding box center [482, 263] width 39 height 24
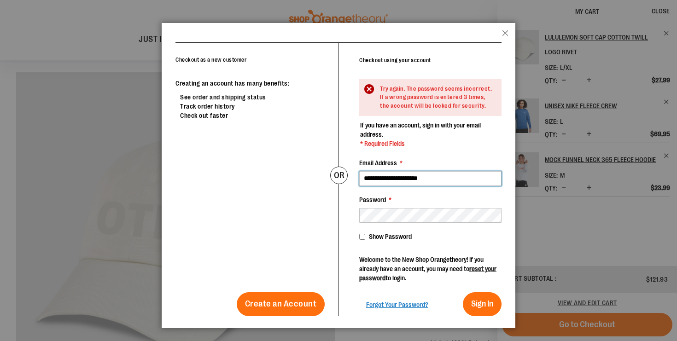
drag, startPoint x: 444, startPoint y: 177, endPoint x: 322, endPoint y: 176, distance: 122.0
click at [322, 176] on div "Checkout as a new customer Creating an account has many benefits: See order and…" at bounding box center [338, 179] width 326 height 274
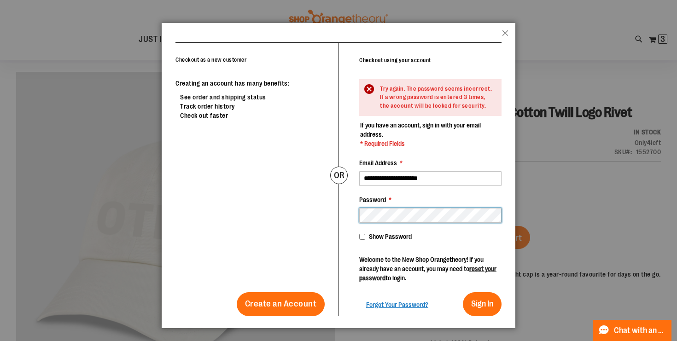
click at [345, 212] on div "**********" at bounding box center [419, 179] width 163 height 273
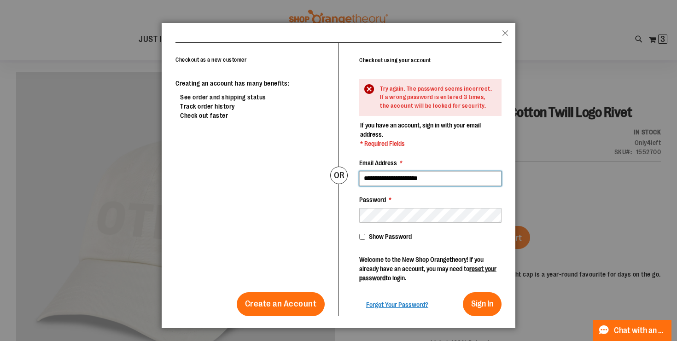
drag, startPoint x: 429, startPoint y: 181, endPoint x: 336, endPoint y: 178, distance: 93.0
click at [336, 178] on div "Checkout as a new customer Creating an account has many benefits: See order and…" at bounding box center [338, 179] width 326 height 274
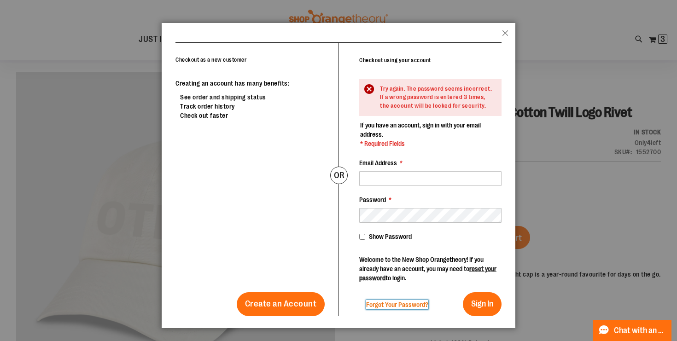
click at [396, 305] on span "Forgot Your Password?" at bounding box center [397, 304] width 62 height 7
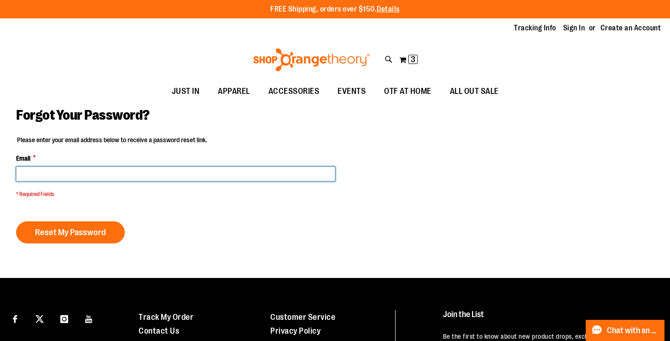
click at [245, 170] on input "Email *" at bounding box center [175, 174] width 319 height 15
type input "**********"
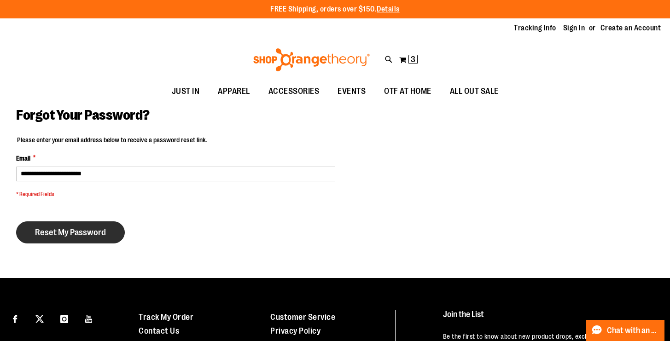
click at [81, 235] on span "Reset My Password" at bounding box center [70, 232] width 71 height 10
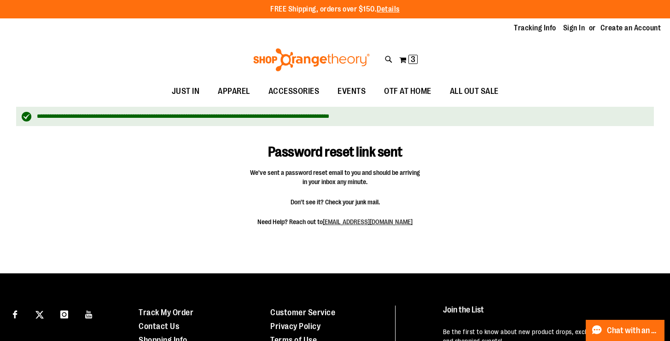
click at [621, 22] on div "Tracking Info Sign In Return to Procurement Create an Account" at bounding box center [335, 28] width 670 height 20
click at [620, 29] on link "Create an Account" at bounding box center [630, 28] width 61 height 10
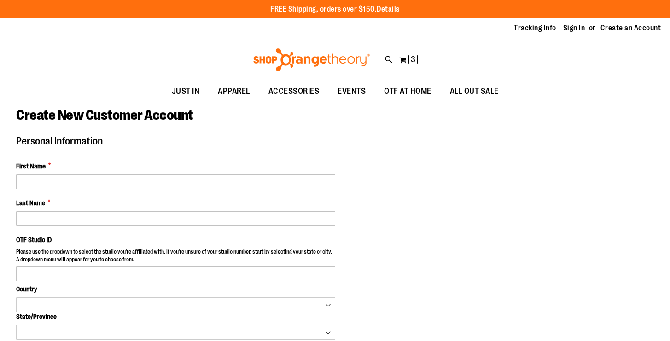
select select "***"
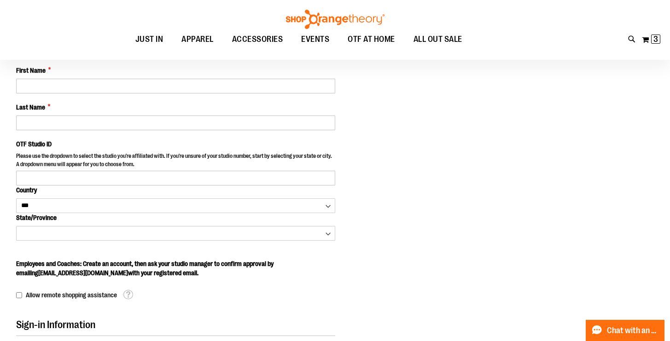
scroll to position [114, 0]
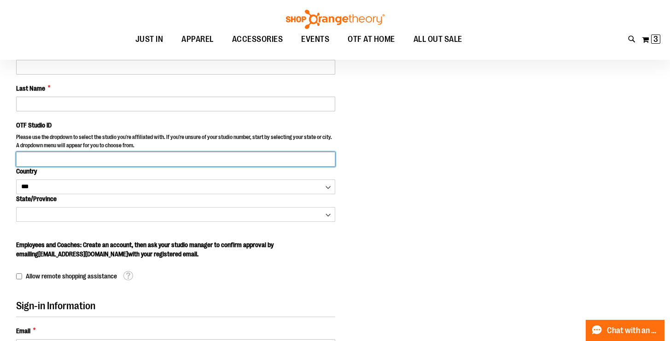
click at [190, 160] on input "OTF Studio ID" at bounding box center [175, 159] width 319 height 15
type input "*"
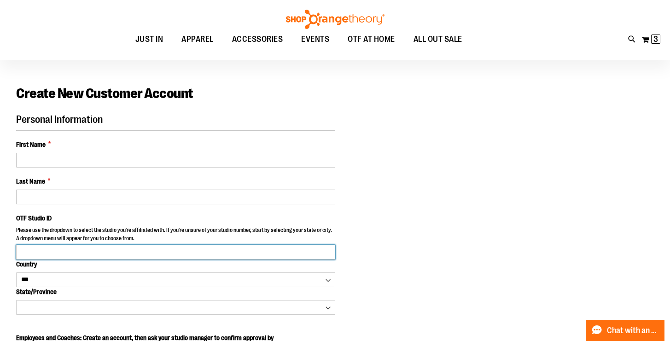
scroll to position [20, 0]
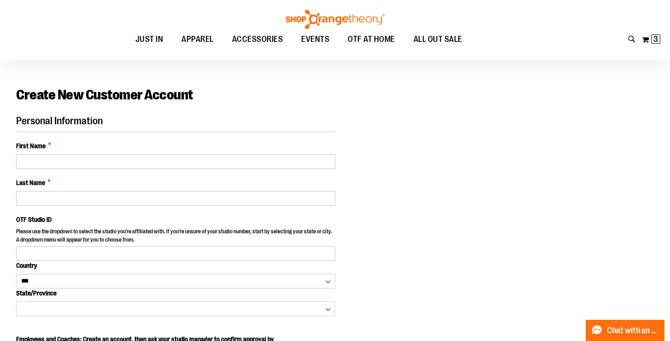
click at [102, 150] on div "First Name *" at bounding box center [175, 155] width 319 height 28
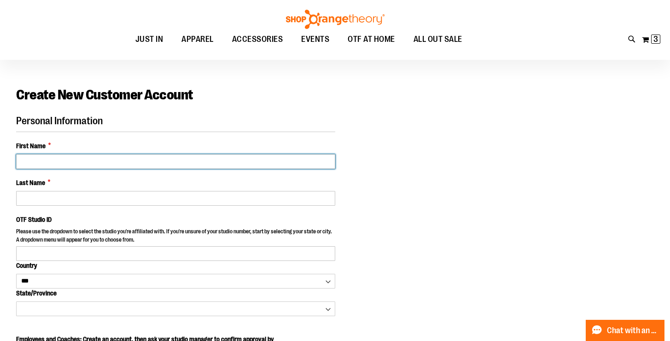
click at [102, 158] on input "First Name *" at bounding box center [175, 161] width 319 height 15
type input "*"
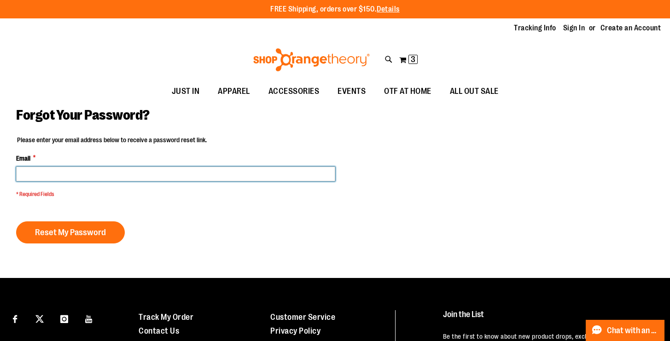
click at [69, 167] on input "Email *" at bounding box center [175, 174] width 319 height 15
type input "**********"
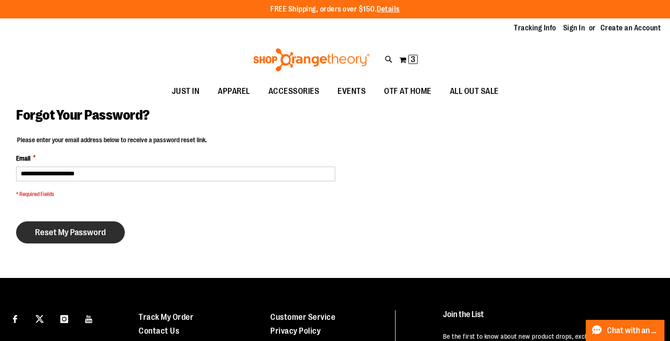
click at [81, 236] on span "Reset My Password" at bounding box center [70, 232] width 71 height 10
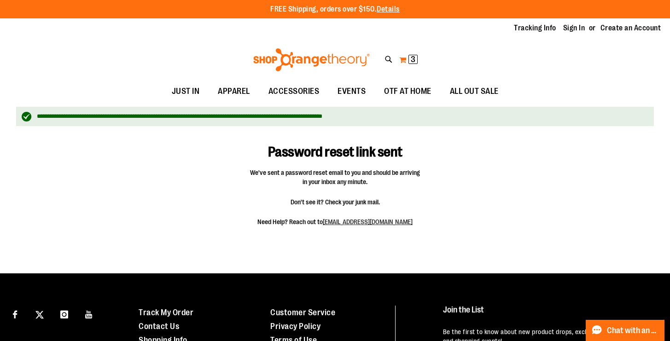
click at [409, 60] on span "3 3 items" at bounding box center [412, 59] width 9 height 9
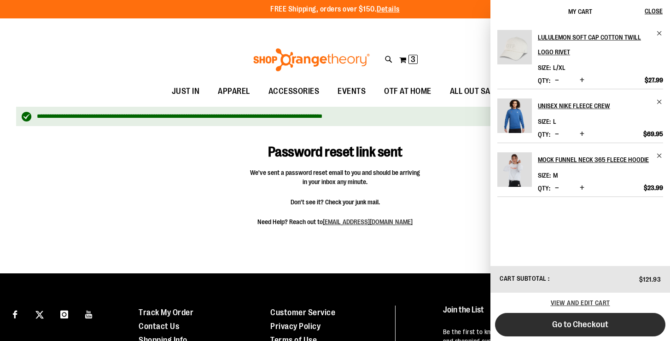
click at [555, 326] on span "Go to Checkout" at bounding box center [580, 324] width 56 height 10
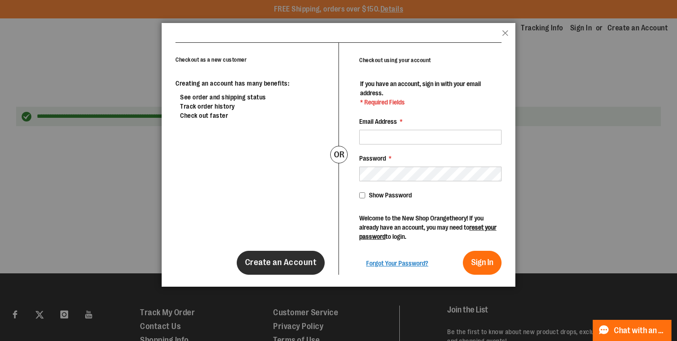
click at [306, 262] on span "Create an Account" at bounding box center [281, 262] width 72 height 10
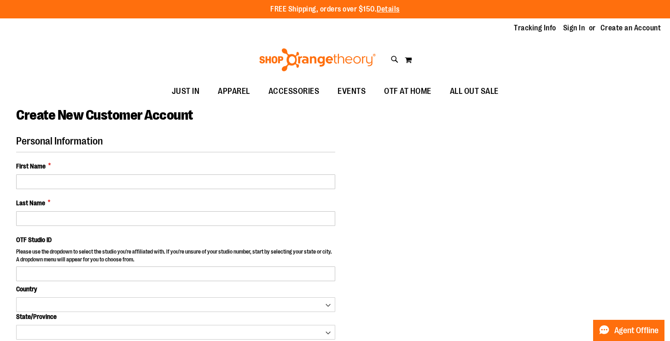
select select "***"
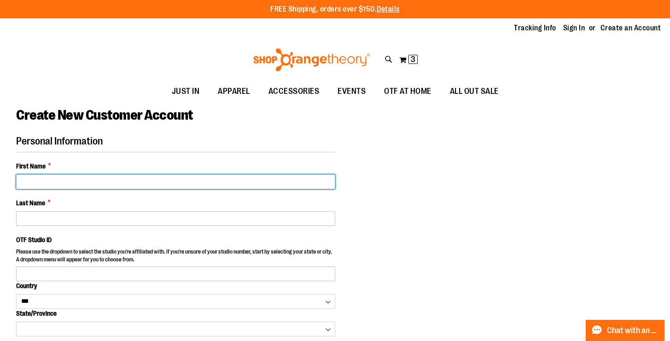
click at [295, 186] on input "First Name *" at bounding box center [175, 181] width 319 height 15
type input "******"
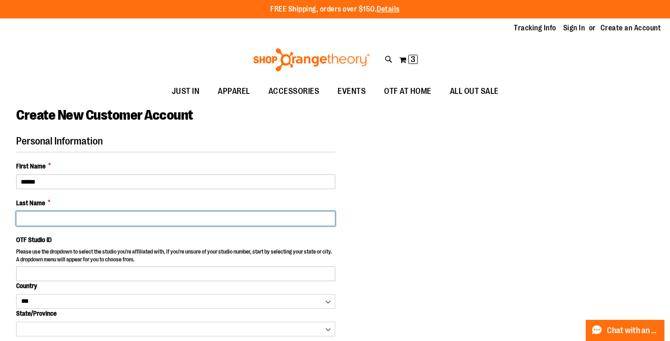
click at [300, 222] on input "Last Name *" at bounding box center [175, 218] width 319 height 15
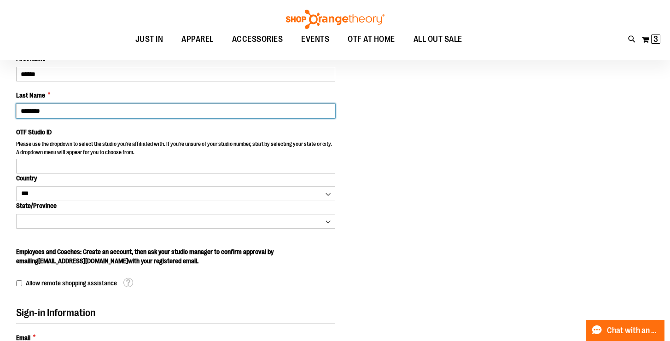
scroll to position [108, 0]
type input "********"
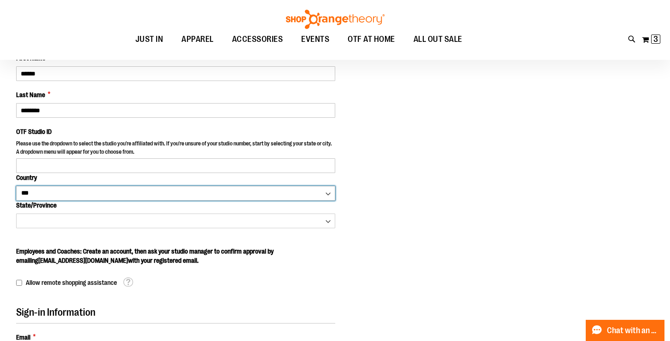
click at [293, 196] on select "*** *** ******* *** *** *** ** *** *** *** *** *** *** *** *** *** *** *** *** …" at bounding box center [175, 193] width 319 height 15
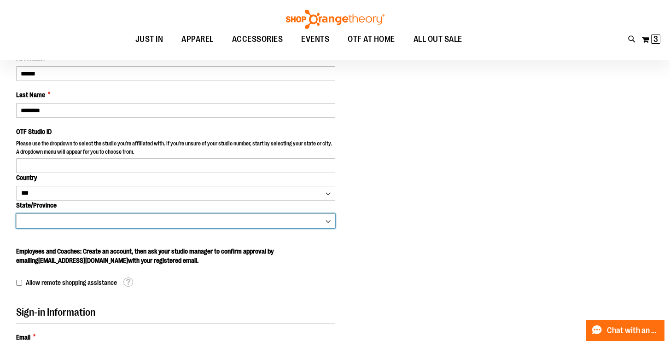
click at [295, 218] on select "**********" at bounding box center [175, 221] width 319 height 15
select select "********"
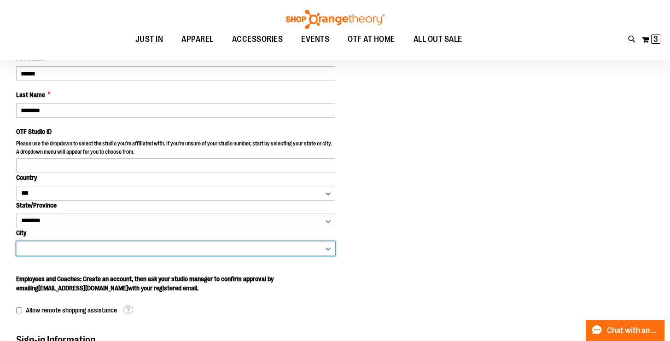
click at [89, 251] on select "**********" at bounding box center [175, 248] width 319 height 15
select select "*******"
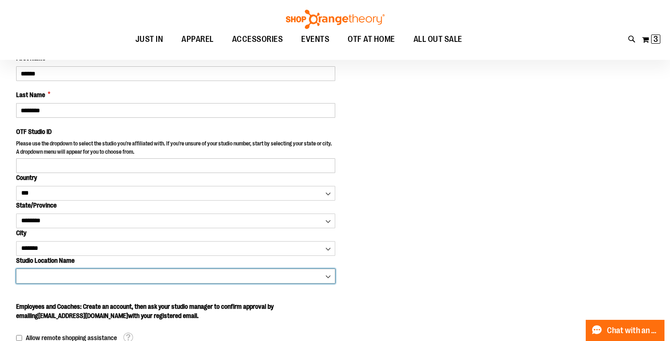
click at [70, 273] on select "**********" at bounding box center [175, 276] width 319 height 15
select select "****"
type input "****"
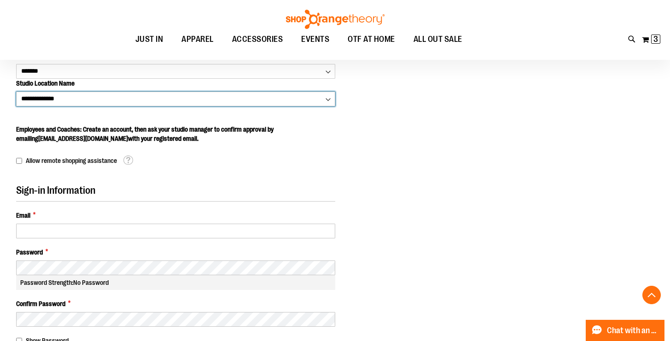
scroll to position [298, 0]
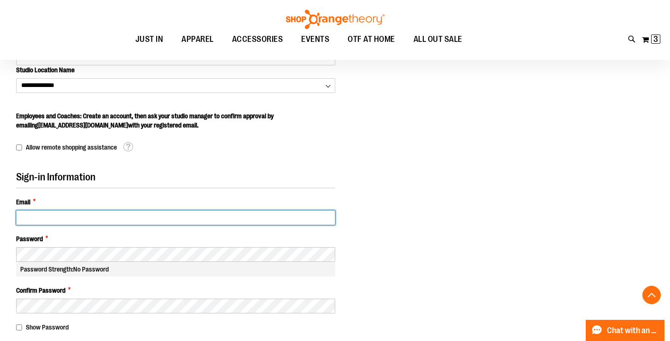
click at [88, 221] on input "Email *" at bounding box center [175, 217] width 319 height 15
type input "**********"
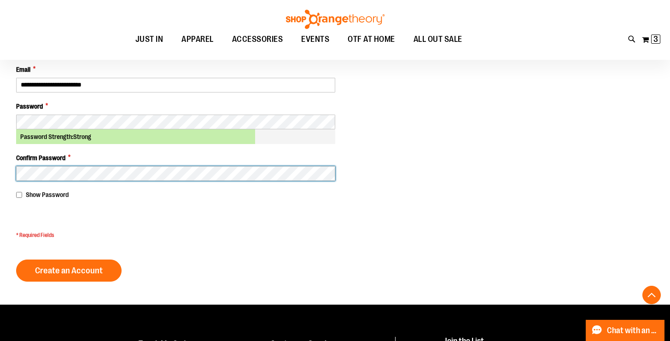
scroll to position [453, 0]
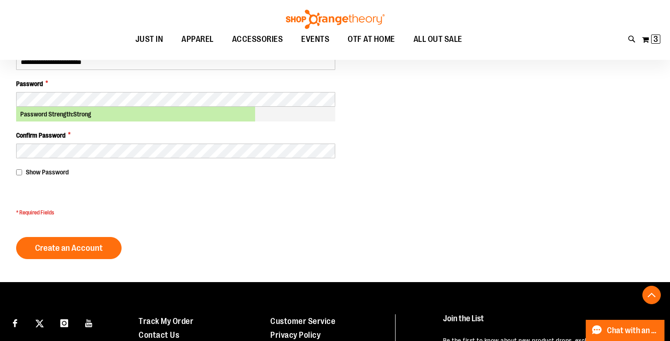
click at [40, 170] on span "Show Password" at bounding box center [47, 171] width 43 height 7
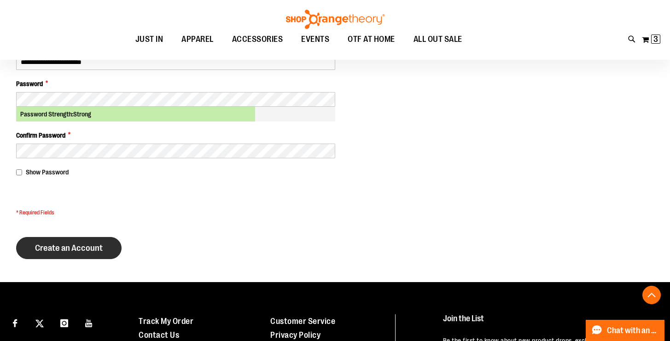
click at [63, 244] on span "Create an Account" at bounding box center [69, 248] width 68 height 10
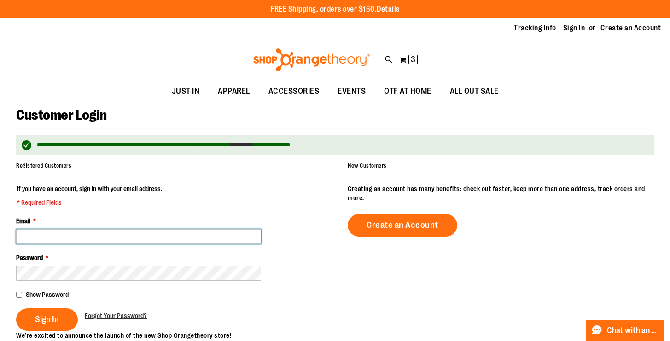
click at [111, 237] on input "Email *" at bounding box center [138, 236] width 245 height 15
type input "**********"
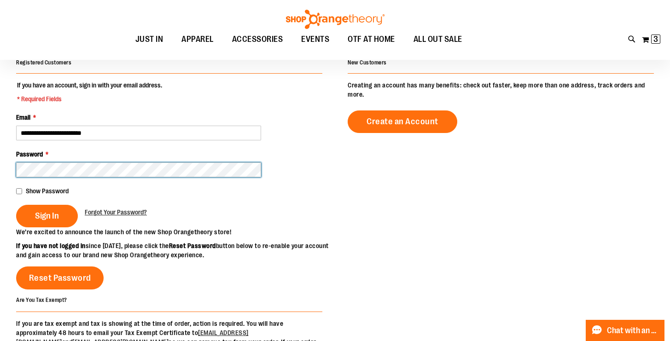
scroll to position [112, 0]
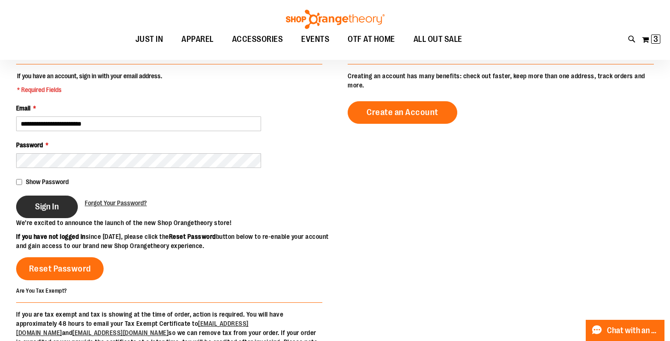
click at [57, 213] on button "Sign In" at bounding box center [47, 207] width 62 height 23
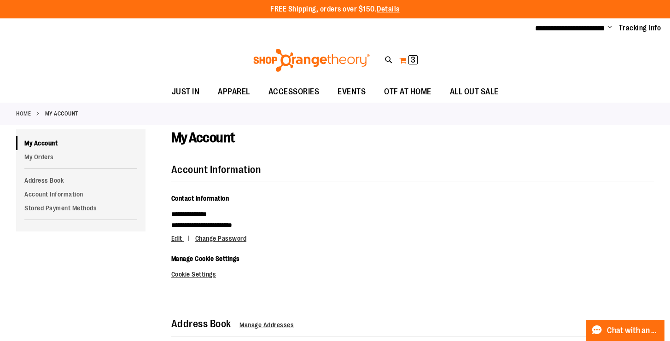
click at [404, 63] on button "My Cart 3 3 items" at bounding box center [408, 60] width 19 height 15
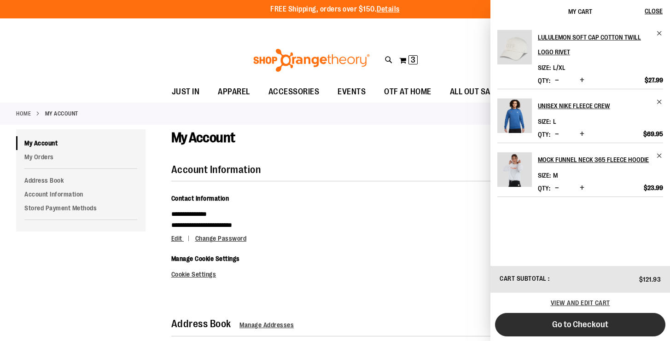
click at [610, 329] on button "Go to Checkout" at bounding box center [580, 324] width 170 height 23
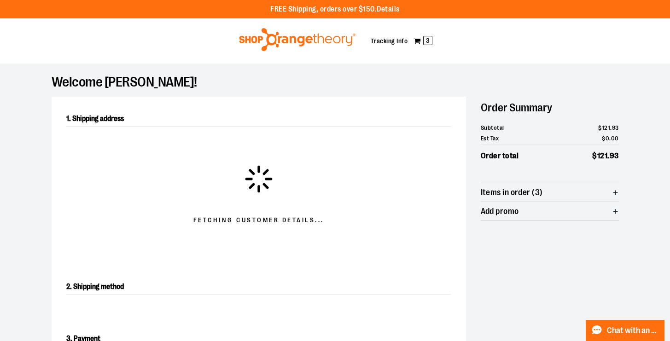
select select "**"
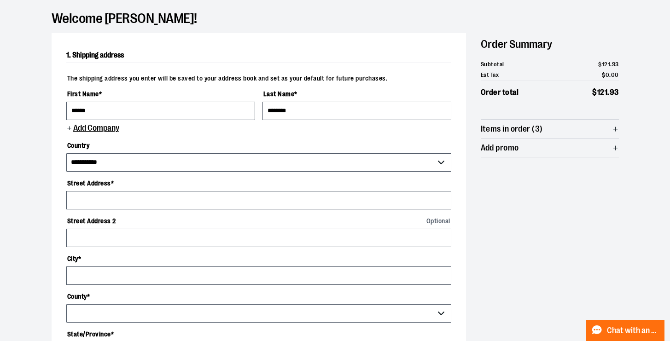
scroll to position [67, 0]
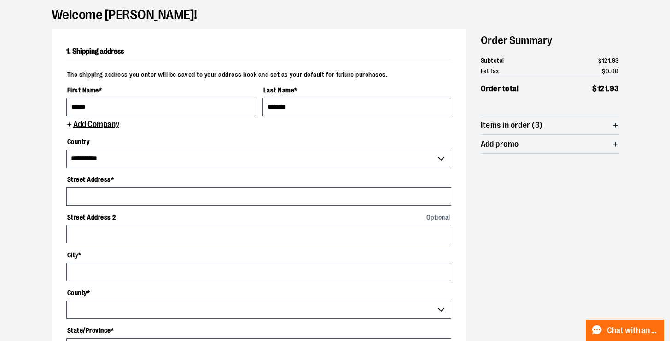
click at [492, 69] on span "Est Tax" at bounding box center [489, 71] width 18 height 9
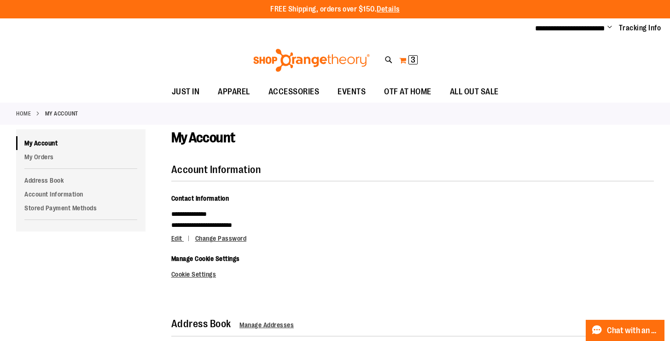
click at [406, 57] on button "My Cart 3 3 items" at bounding box center [408, 60] width 19 height 15
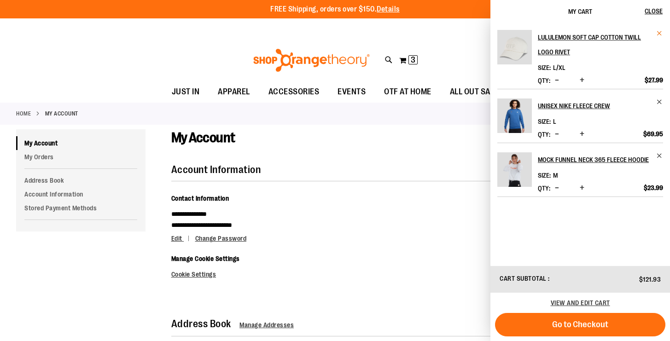
click at [659, 35] on span "Remove item" at bounding box center [659, 33] width 7 height 7
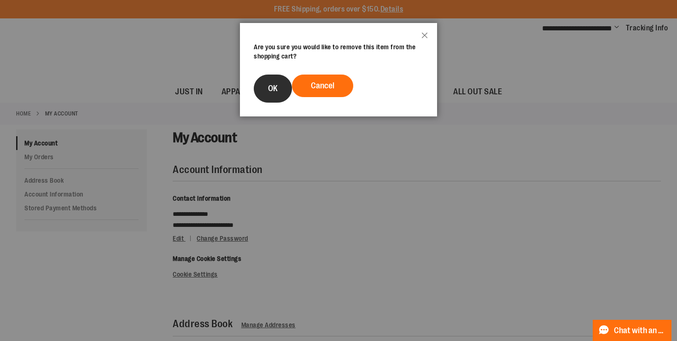
click at [279, 93] on button "OK" at bounding box center [273, 89] width 38 height 28
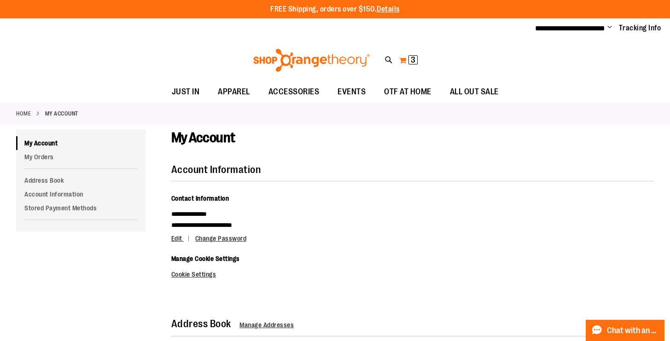
click at [407, 62] on button "My Cart 3 3 items" at bounding box center [408, 60] width 19 height 15
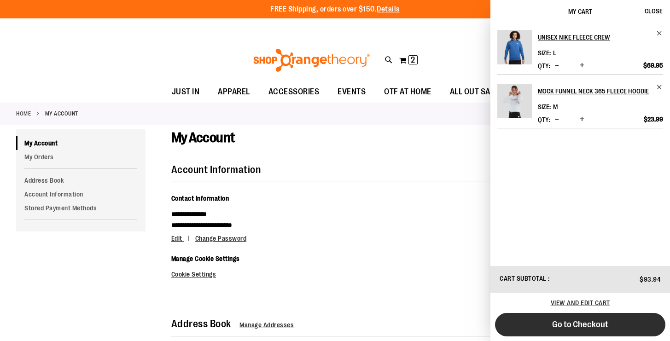
click at [574, 326] on span "Go to Checkout" at bounding box center [580, 324] width 56 height 10
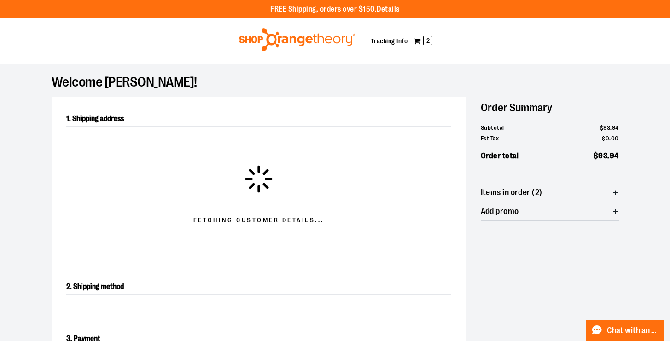
select select "**"
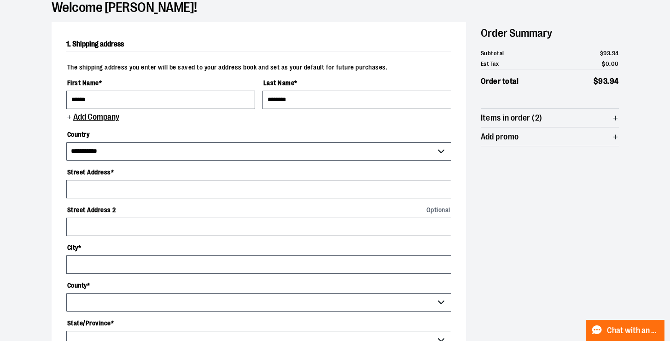
scroll to position [78, 0]
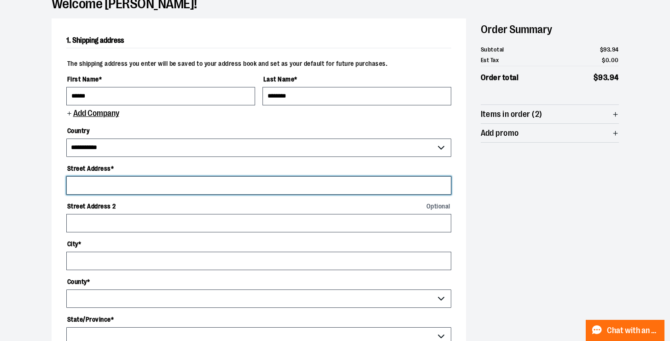
click at [340, 187] on input "Street Address *" at bounding box center [258, 185] width 385 height 18
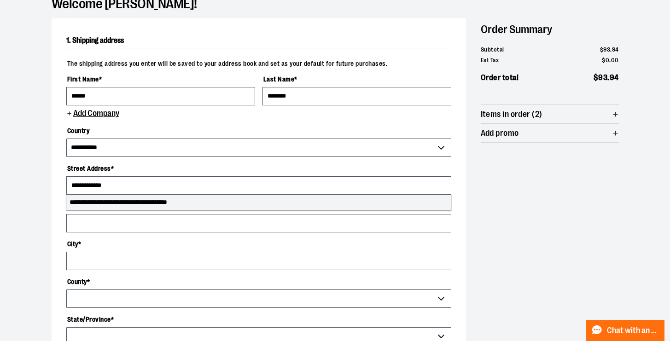
click at [312, 201] on li "**********" at bounding box center [259, 202] width 384 height 15
type input "**********"
select select "**"
type input "**********"
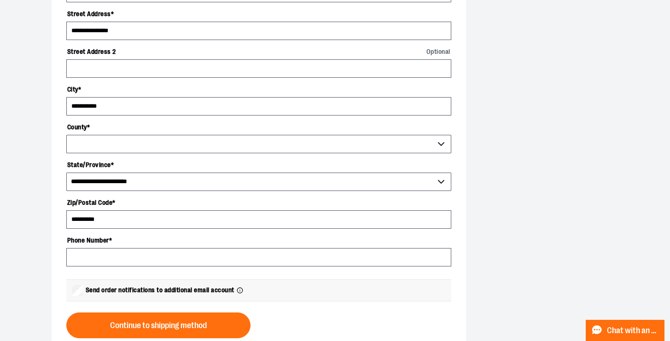
select select "********"
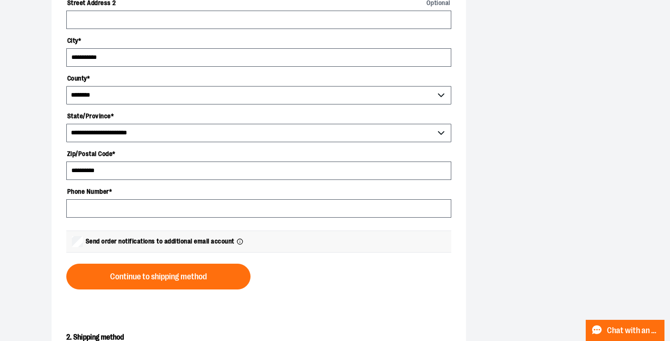
scroll to position [285, 0]
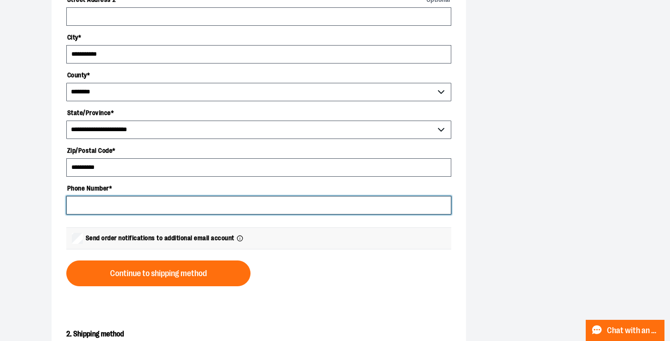
click at [198, 204] on input "Phone Number *" at bounding box center [258, 205] width 385 height 18
type input "**********"
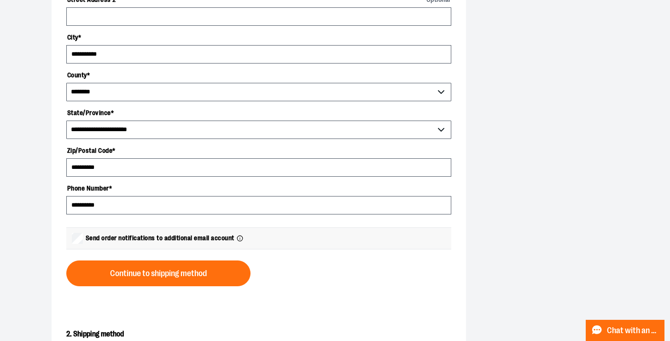
click at [88, 239] on span "Send order notifications to additional email account" at bounding box center [160, 238] width 149 height 10
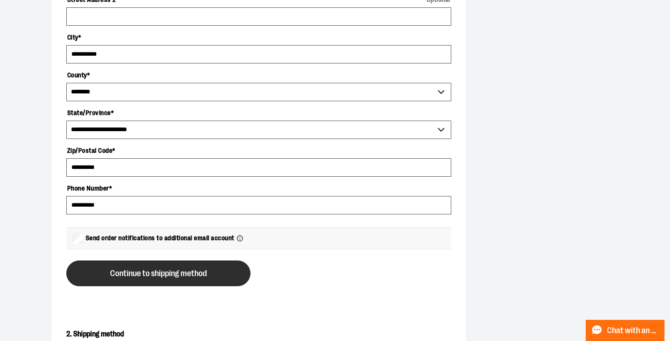
click at [136, 274] on span "Continue to shipping method" at bounding box center [158, 273] width 97 height 9
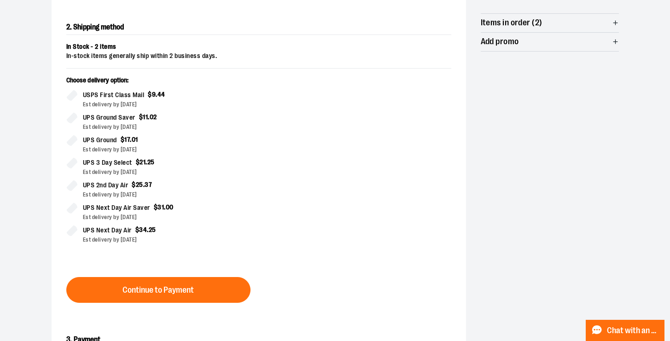
scroll to position [191, 0]
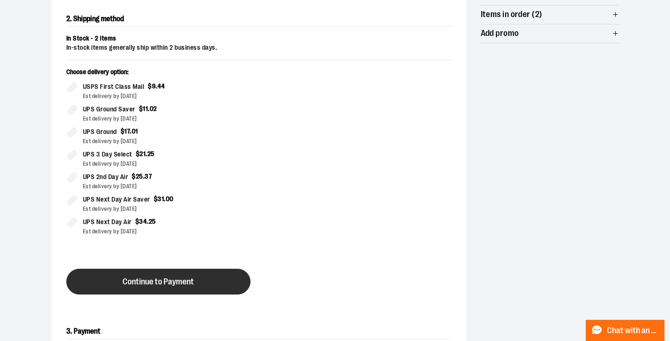
click at [185, 279] on span "Continue to Payment" at bounding box center [157, 282] width 71 height 9
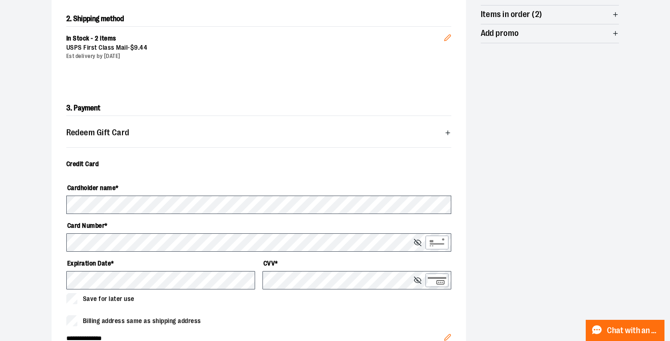
click at [171, 128] on span "Redeem Gift Card" at bounding box center [258, 132] width 385 height 18
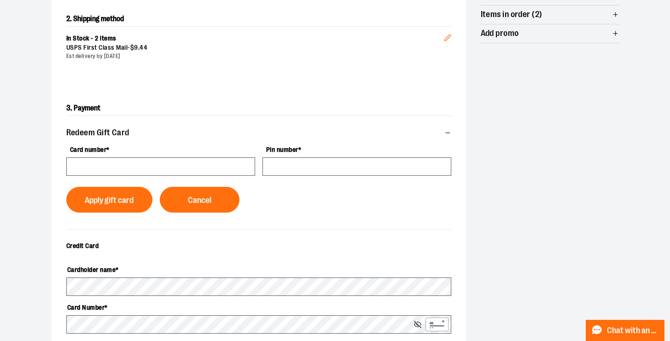
click at [96, 176] on div "Card number * Pin number * Apply gift card Cancel" at bounding box center [258, 177] width 385 height 71
click at [93, 168] on input "Card number *" at bounding box center [160, 166] width 189 height 18
type input "*"
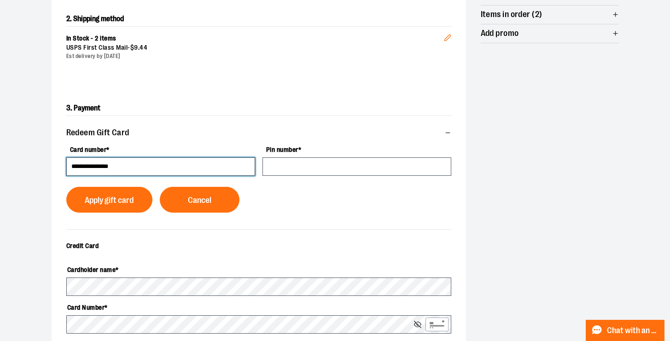
type input "**********"
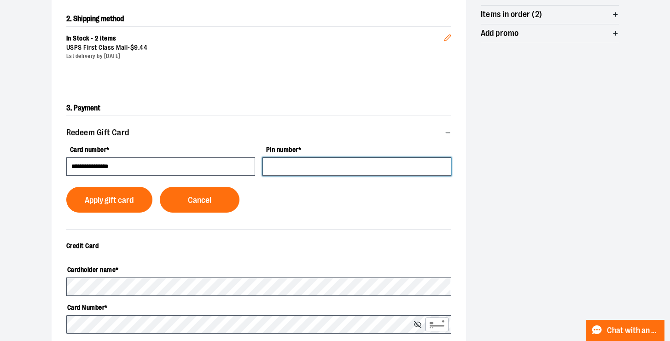
click at [266, 170] on input "Pin number *" at bounding box center [356, 166] width 189 height 18
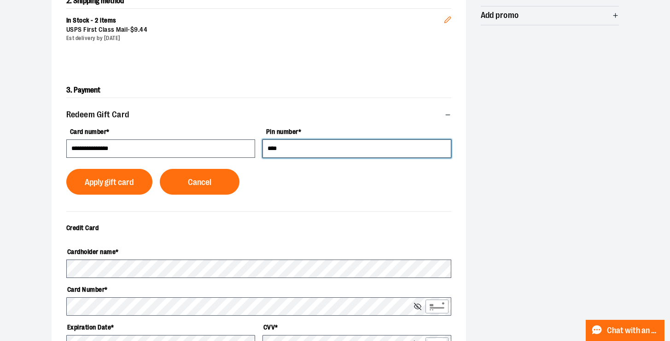
scroll to position [210, 0]
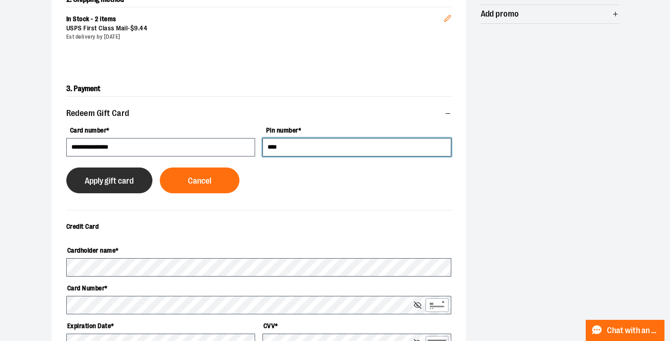
type input "****"
click at [121, 186] on button "Apply gift card" at bounding box center [109, 181] width 87 height 26
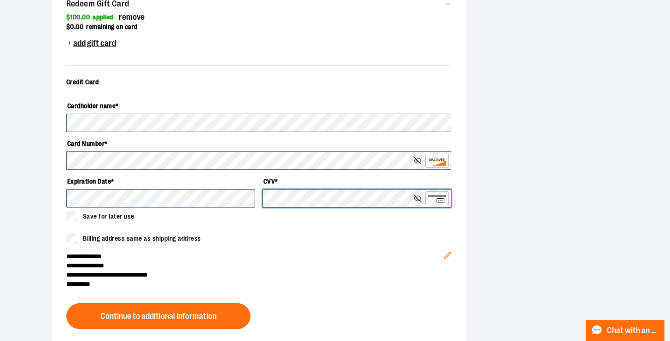
scroll to position [379, 0]
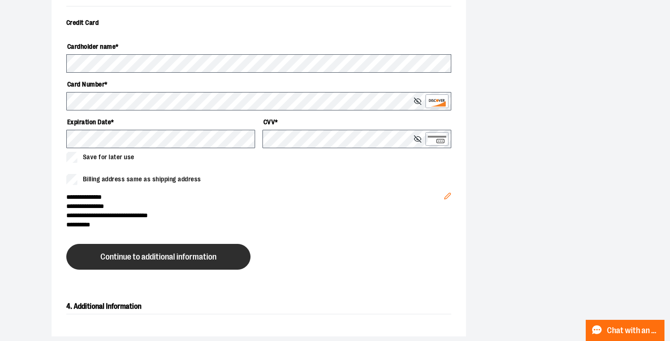
click at [193, 261] on span "Continue to additional information" at bounding box center [158, 257] width 116 height 9
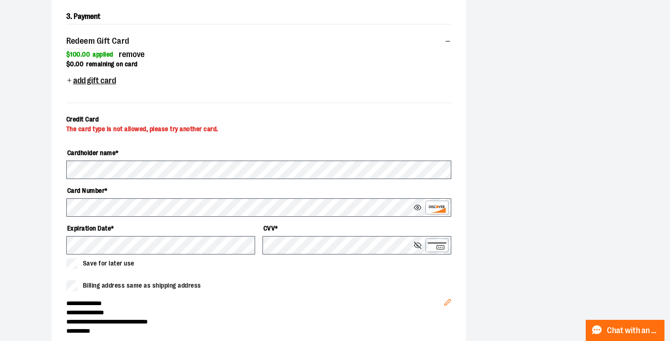
scroll to position [296, 0]
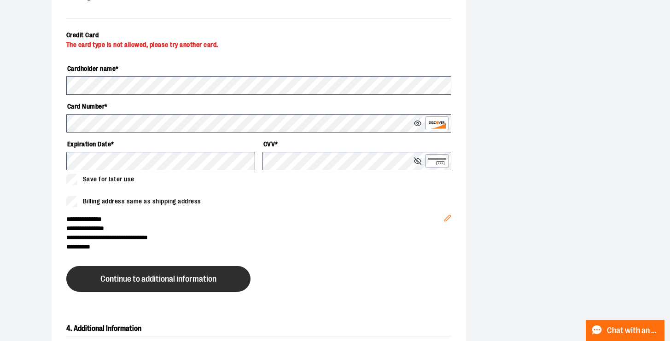
click at [222, 271] on button "Continue to additional information" at bounding box center [158, 279] width 184 height 26
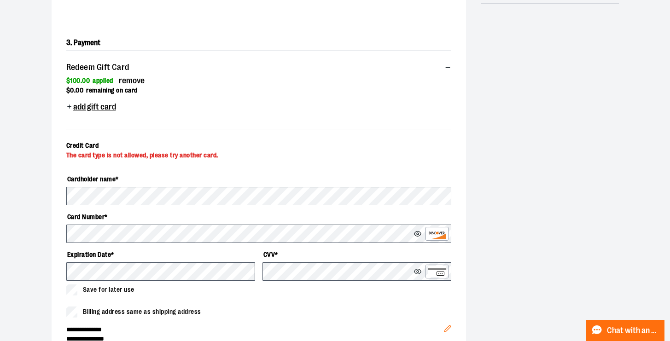
scroll to position [272, 0]
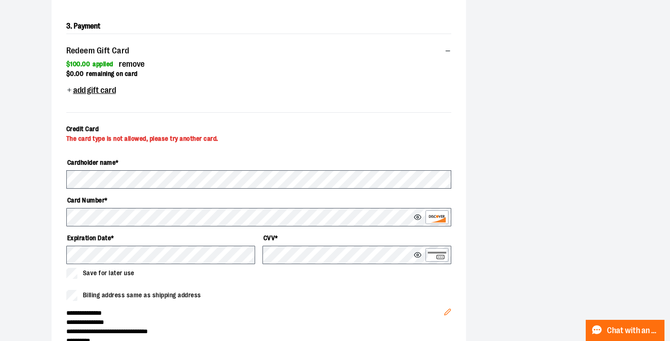
click at [416, 218] on icon at bounding box center [417, 217] width 7 height 7
click at [417, 255] on circle at bounding box center [417, 255] width 2 height 2
click at [417, 255] on icon at bounding box center [417, 254] width 7 height 5
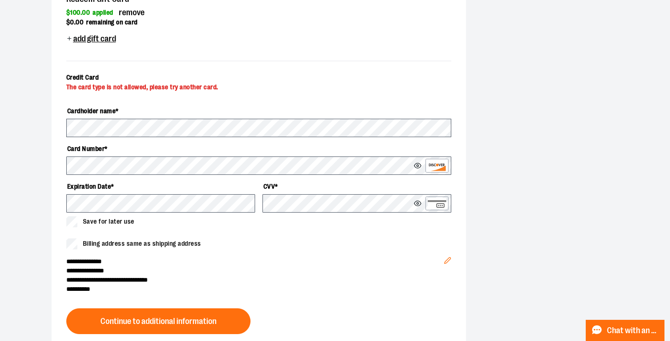
scroll to position [337, 0]
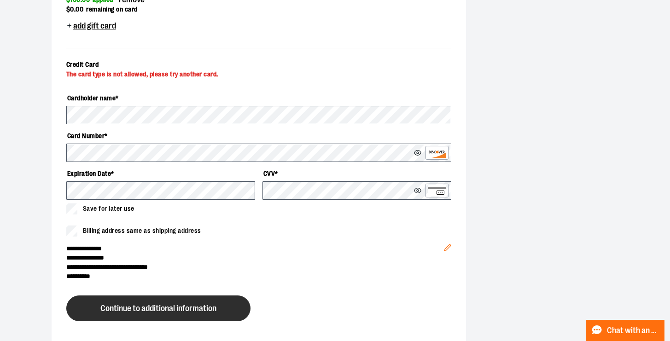
click at [149, 307] on span "Continue to additional information" at bounding box center [158, 308] width 116 height 9
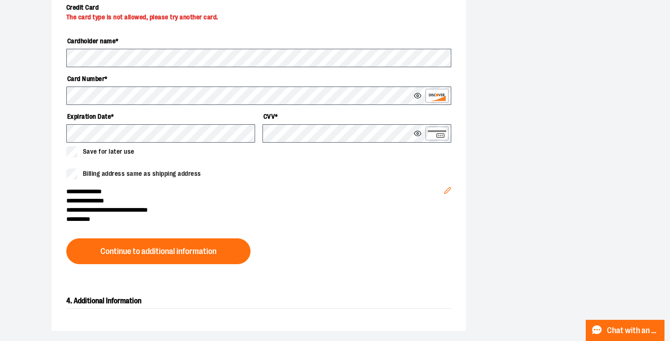
scroll to position [395, 0]
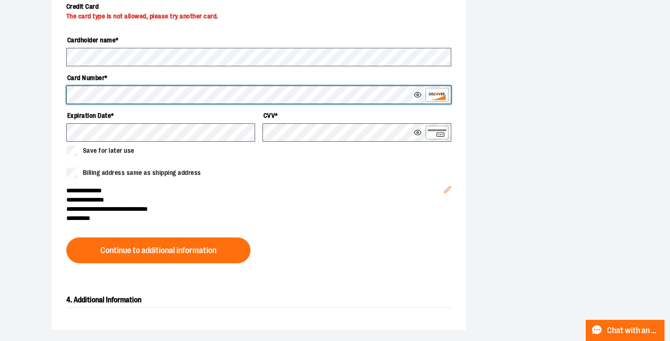
click at [56, 90] on div "**********" at bounding box center [259, 80] width 414 height 396
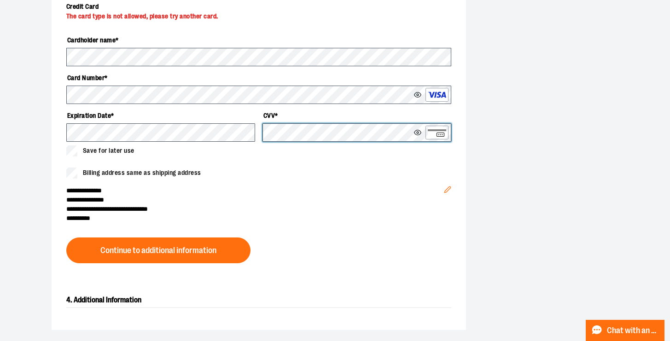
click at [240, 134] on div "Cardholder name * Card Number * Expiration Date * CVV * Save for later use" at bounding box center [258, 94] width 385 height 124
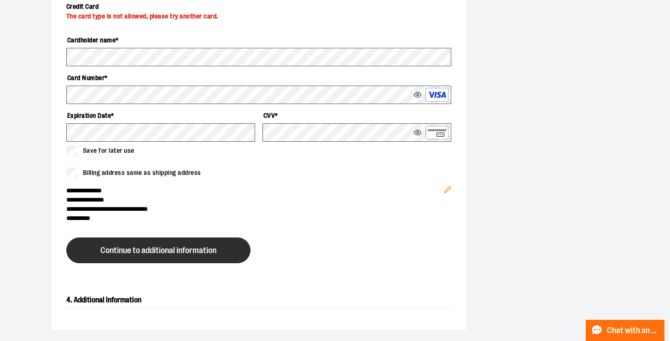
click at [145, 246] on span "Continue to additional information" at bounding box center [158, 250] width 116 height 9
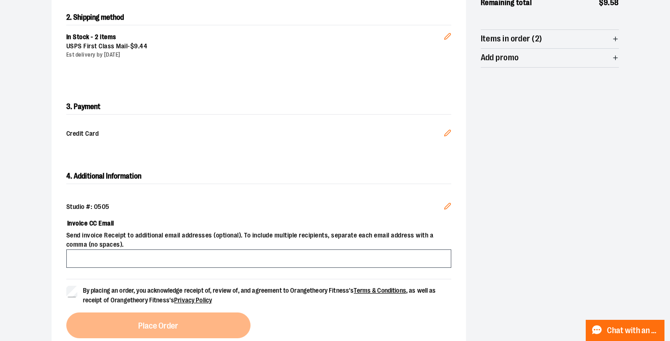
scroll to position [238, 0]
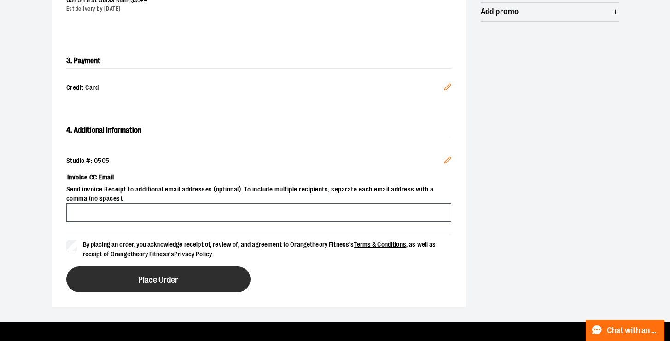
click at [90, 272] on button "Place Order" at bounding box center [158, 279] width 184 height 26
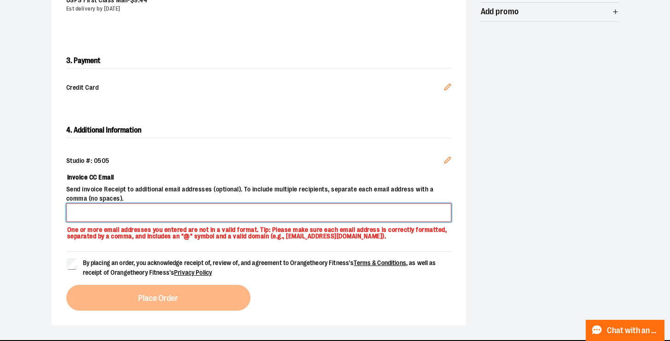
click at [74, 211] on input "Invoice CC Email" at bounding box center [258, 212] width 385 height 18
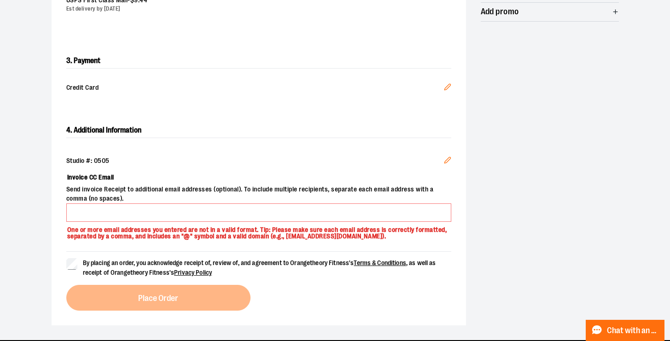
click at [60, 238] on div "4. Additional Information Studio #: 0505 Edit Invoice CC Email Send invoice Rec…" at bounding box center [259, 216] width 414 height 217
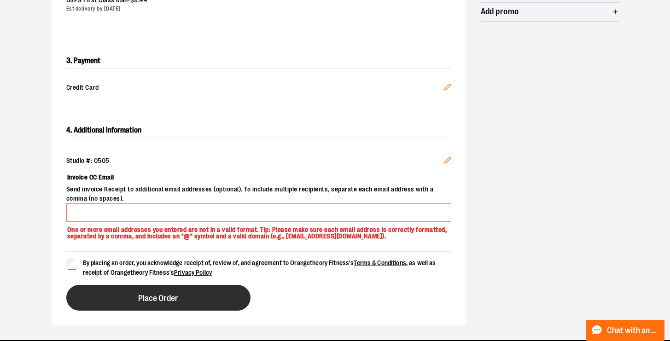
click at [107, 296] on button "Place Order" at bounding box center [158, 298] width 184 height 26
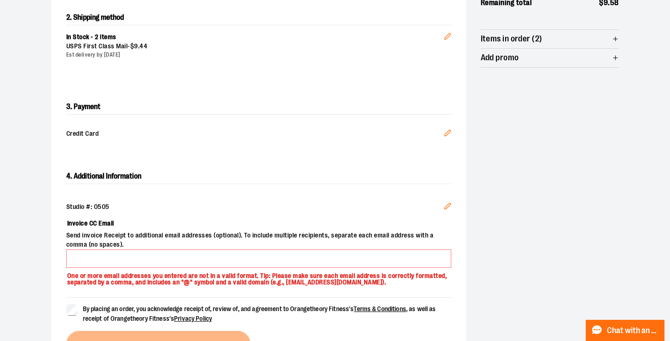
scroll to position [220, 0]
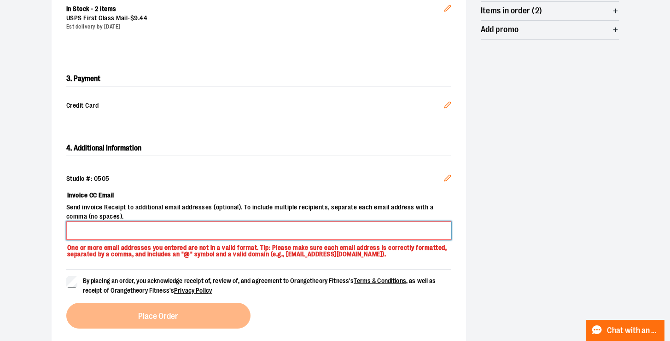
click at [105, 229] on input "Invoice CC Email" at bounding box center [258, 230] width 385 height 18
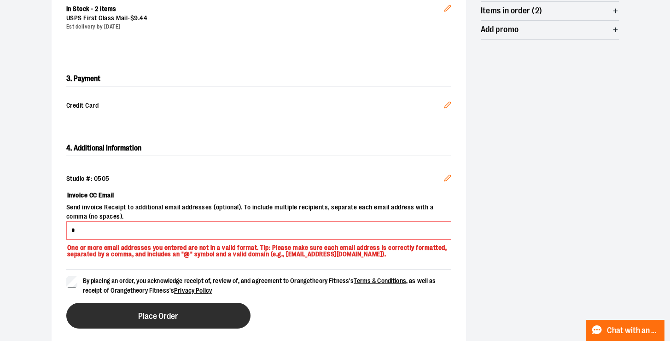
click at [113, 314] on button "Place Order" at bounding box center [158, 316] width 184 height 26
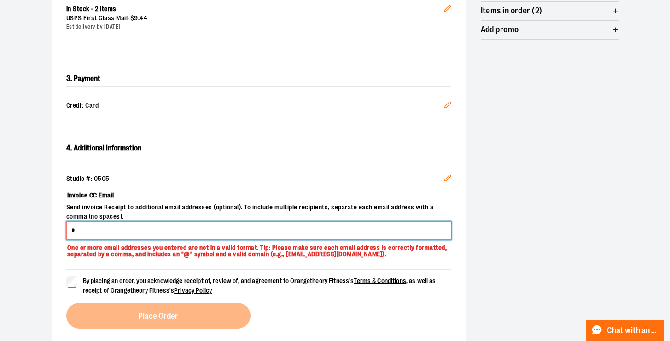
click at [85, 237] on input "Invoice CC Email" at bounding box center [258, 230] width 385 height 18
type input "**********"
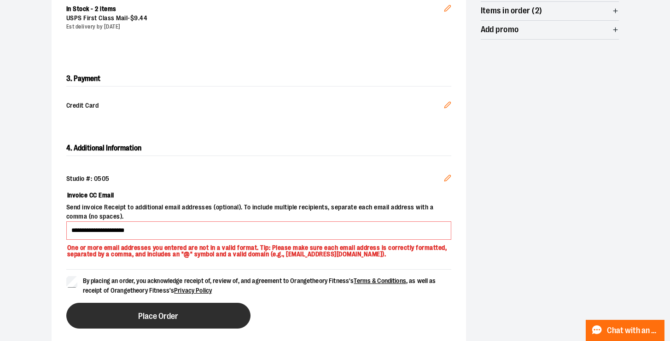
click at [102, 318] on button "Place Order" at bounding box center [158, 316] width 184 height 26
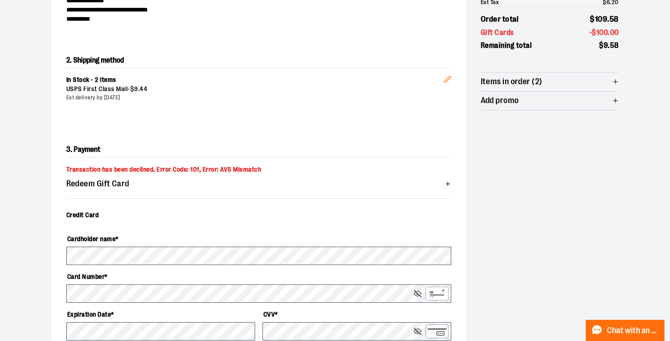
scroll to position [150, 0]
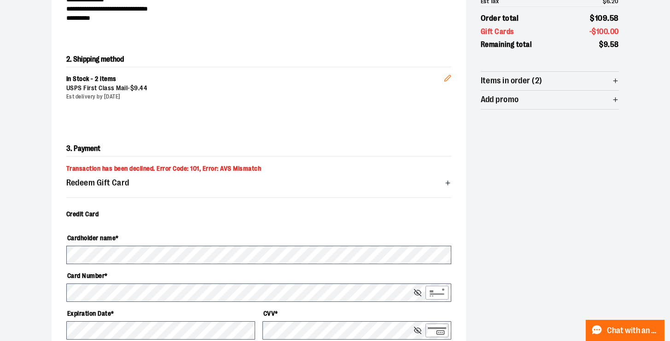
click at [126, 182] on span "Redeem Gift Card" at bounding box center [97, 183] width 63 height 9
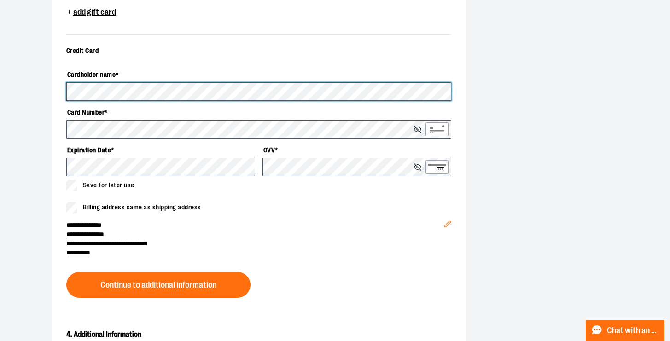
scroll to position [393, 0]
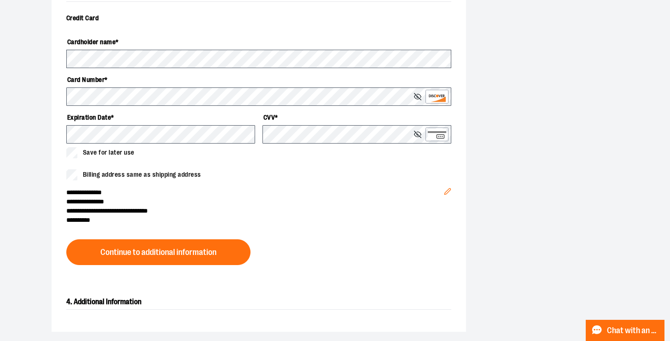
click at [447, 191] on icon "Edit" at bounding box center [447, 191] width 6 height 6
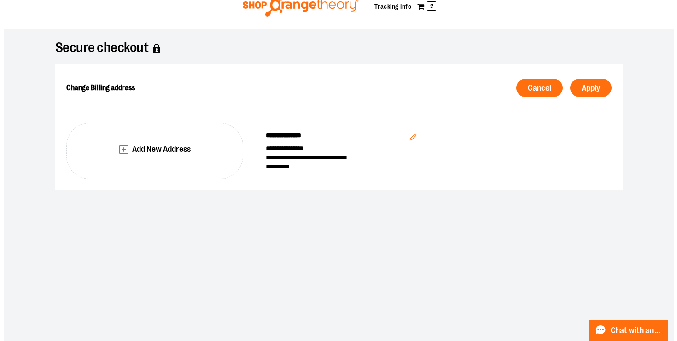
scroll to position [24, 0]
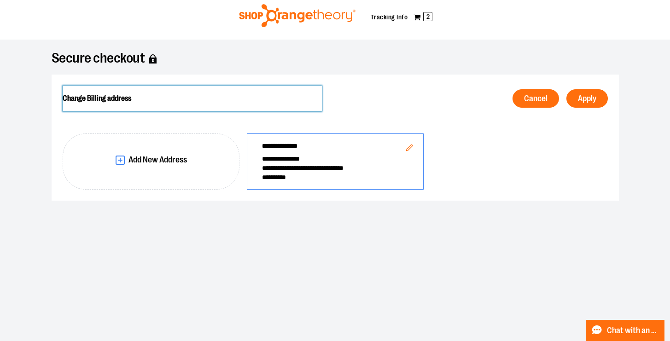
click at [253, 107] on h2 "Change Billing address" at bounding box center [192, 99] width 259 height 26
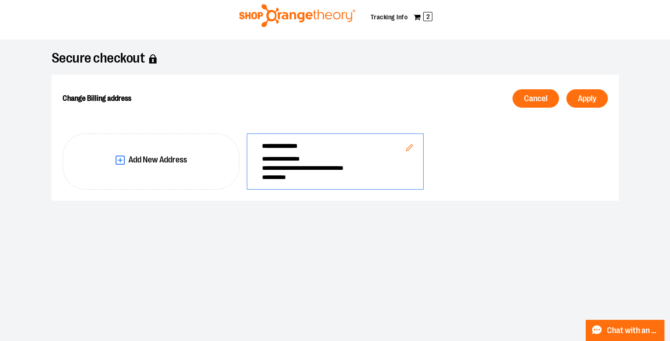
click at [293, 170] on span "**********" at bounding box center [335, 167] width 146 height 9
click at [167, 168] on button "Add New Address" at bounding box center [151, 161] width 177 height 56
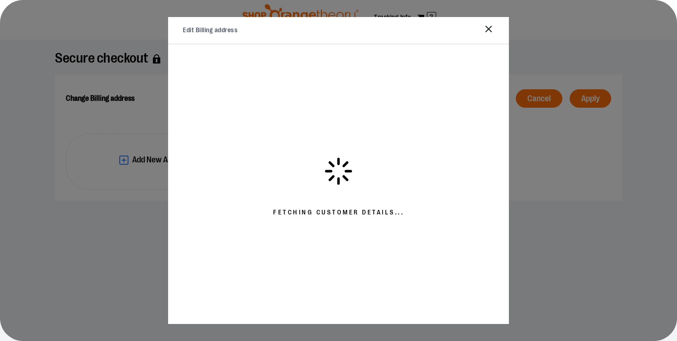
select select "**"
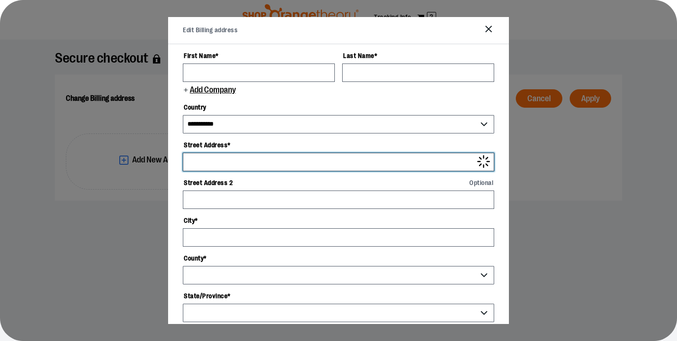
click at [278, 168] on input "Street Address *" at bounding box center [338, 162] width 311 height 18
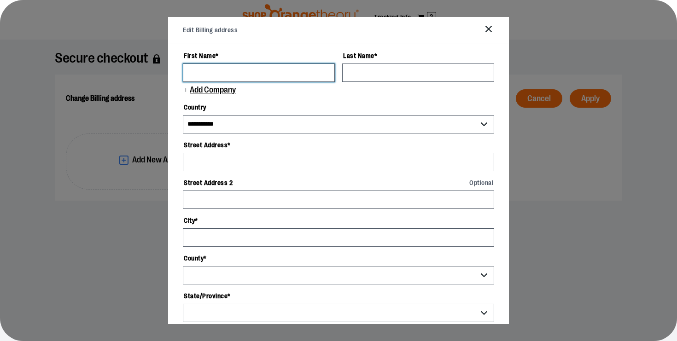
click at [230, 73] on input "First Name *" at bounding box center [259, 73] width 152 height 18
type input "******"
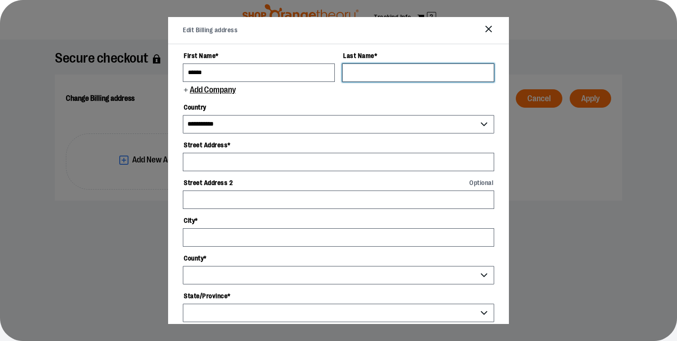
click at [359, 72] on input "Last Name *" at bounding box center [418, 73] width 152 height 18
type input "********"
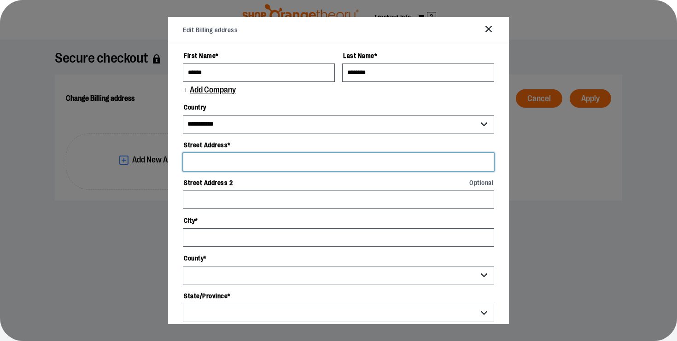
click at [280, 162] on input "Street Address *" at bounding box center [338, 162] width 311 height 18
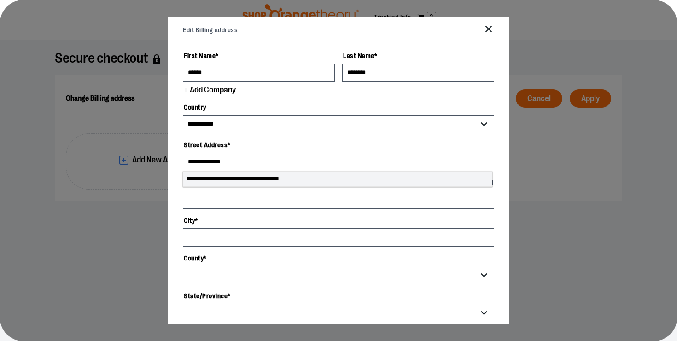
click at [271, 175] on li "**********" at bounding box center [337, 179] width 308 height 15
type input "**********"
type input "********"
select select "**"
type input "**********"
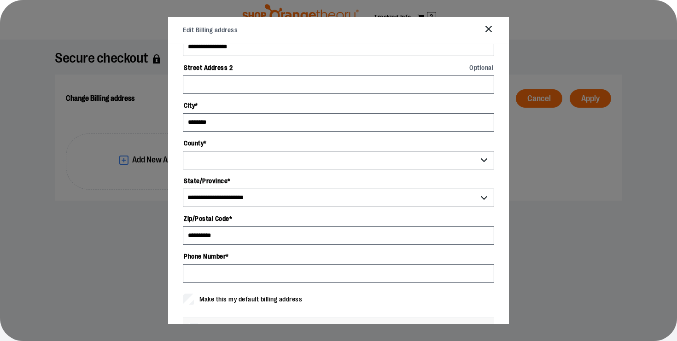
select select "********"
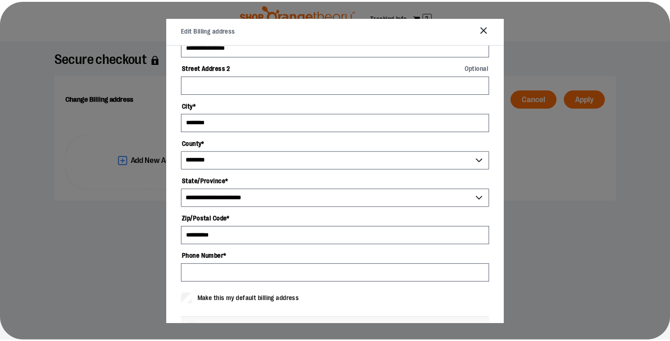
scroll to position [182, 0]
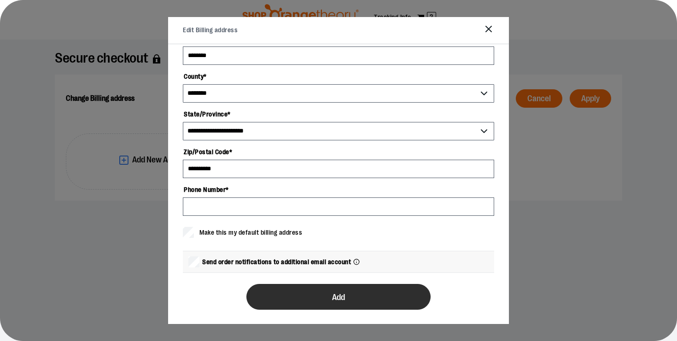
click at [286, 301] on button "Add" at bounding box center [338, 297] width 184 height 26
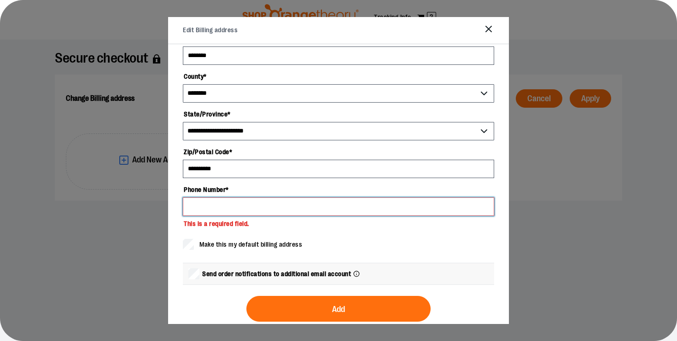
click at [210, 208] on input "Phone Number *" at bounding box center [338, 206] width 311 height 18
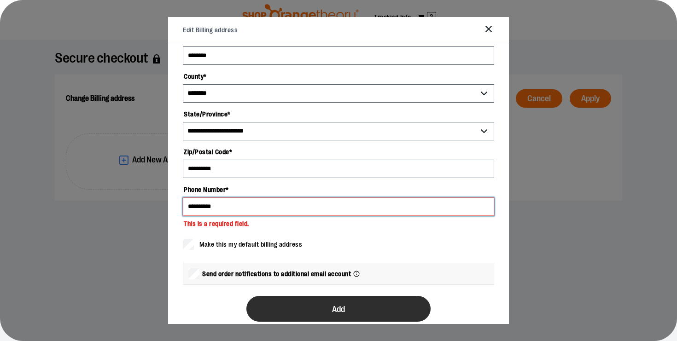
type input "**********"
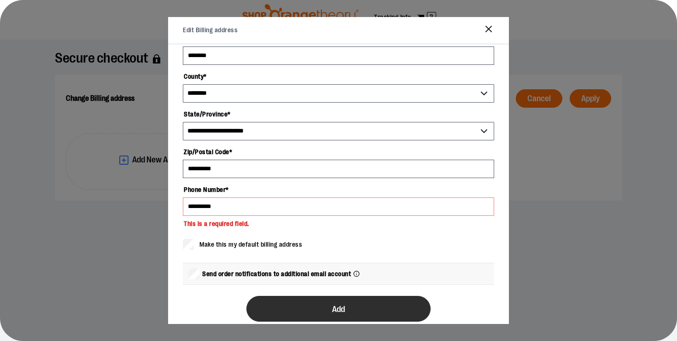
click at [274, 301] on button "Add" at bounding box center [338, 309] width 184 height 26
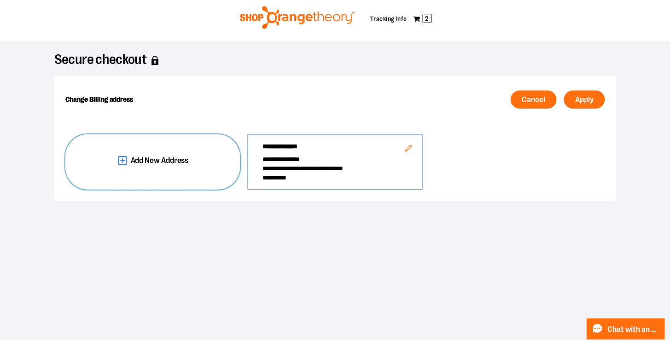
scroll to position [0, 0]
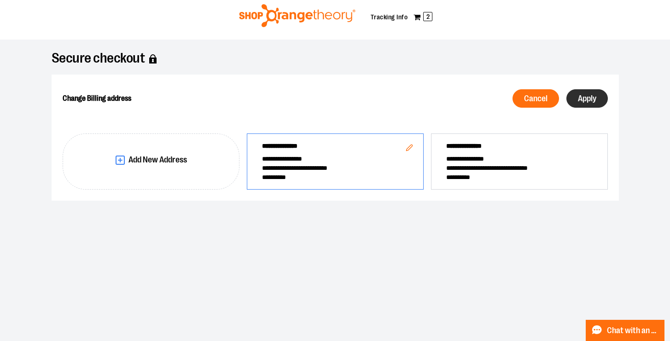
click at [589, 100] on span "Apply" at bounding box center [587, 98] width 18 height 9
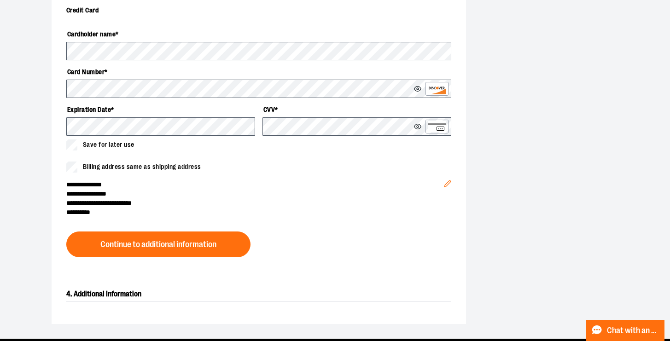
scroll to position [402, 0]
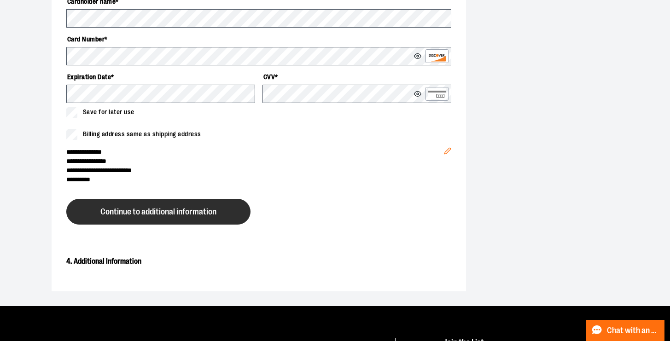
click at [159, 214] on span "Continue to additional information" at bounding box center [158, 212] width 116 height 9
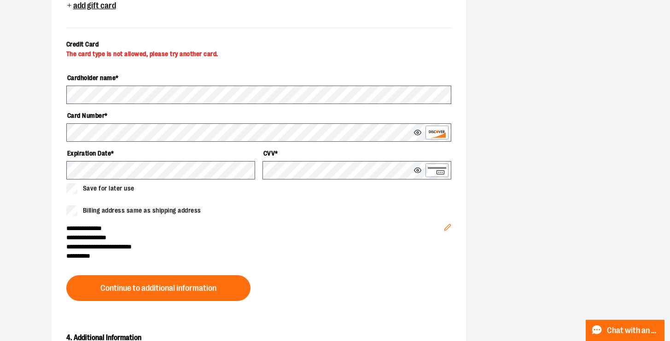
scroll to position [366, 0]
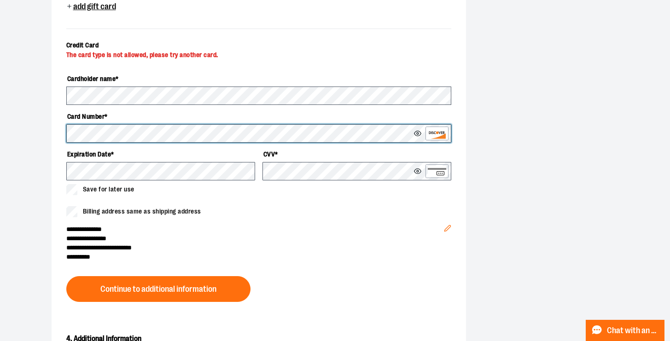
click at [56, 132] on div "**********" at bounding box center [259, 113] width 414 height 405
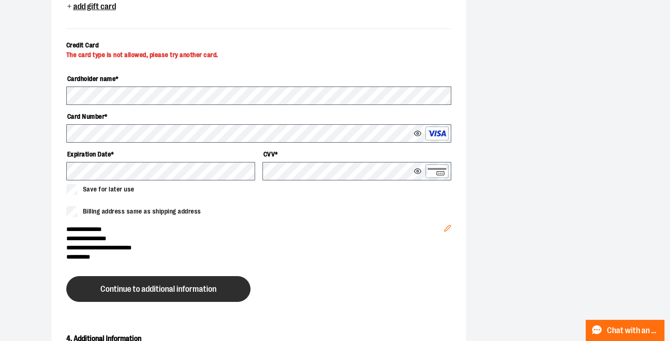
click at [150, 288] on span "Continue to additional information" at bounding box center [158, 289] width 116 height 9
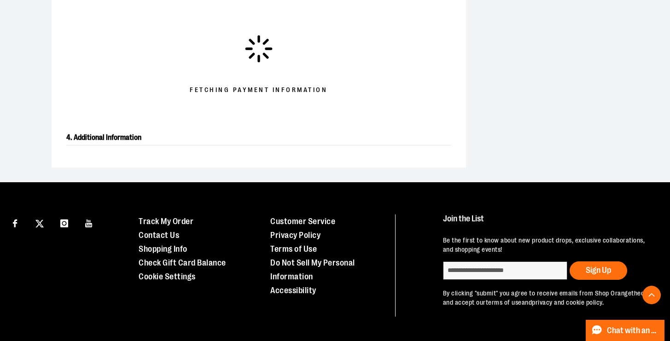
scroll to position [313, 0]
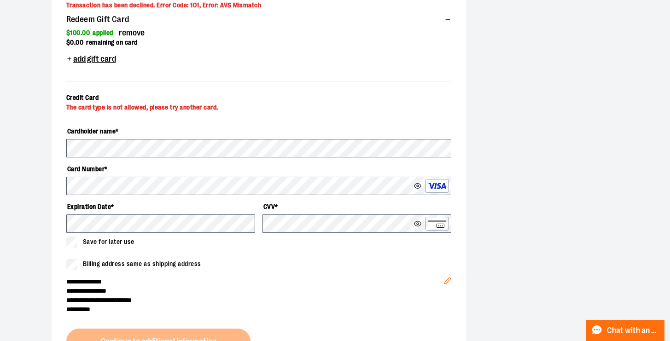
click at [93, 100] on span "Credit Card" at bounding box center [82, 97] width 33 height 7
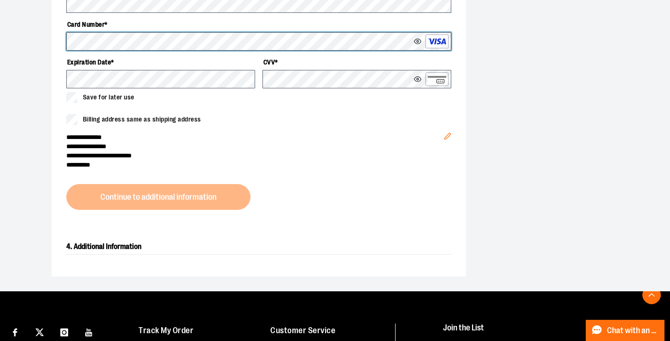
scroll to position [463, 0]
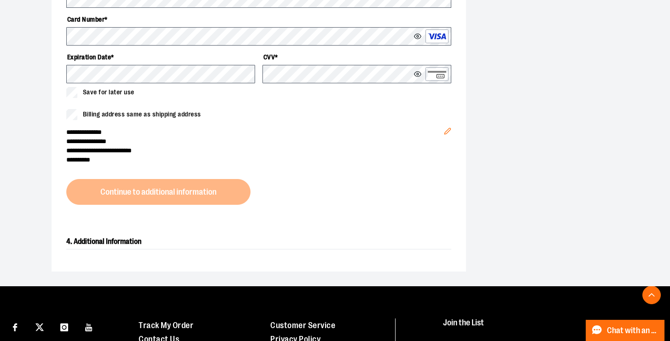
click at [108, 237] on div "4. Additional Information" at bounding box center [259, 246] width 414 height 52
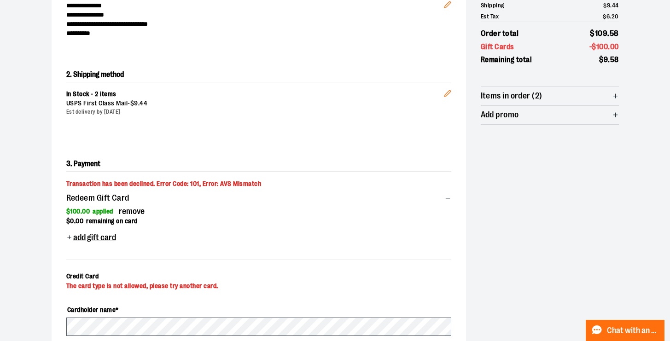
scroll to position [135, 0]
click at [227, 182] on span "Transaction has been declined. Error Code: 101, Error: AVS Mismatch" at bounding box center [163, 182] width 195 height 7
click at [446, 195] on icon "button" at bounding box center [447, 197] width 7 height 7
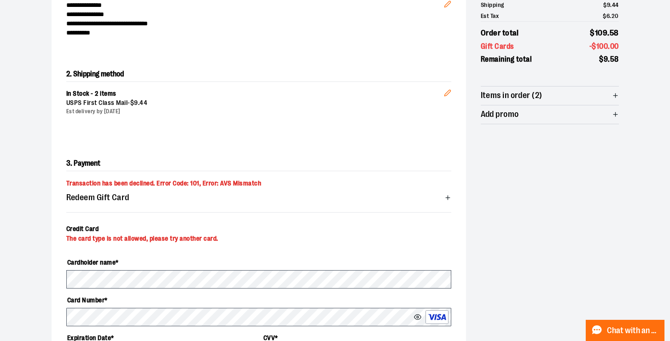
click at [139, 196] on span "Redeem Gift Card" at bounding box center [258, 197] width 385 height 18
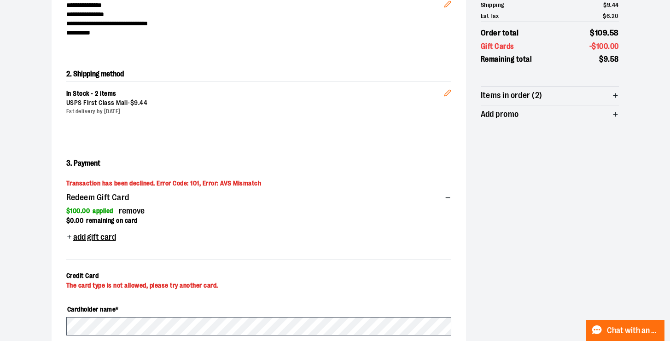
click at [128, 176] on div "**********" at bounding box center [259, 343] width 414 height 405
drag, startPoint x: 156, startPoint y: 184, endPoint x: 227, endPoint y: 184, distance: 71.8
click at [227, 184] on span "Transaction has been declined. Error Code: 101, Error: AVS Mismatch" at bounding box center [163, 182] width 195 height 7
click at [223, 185] on span "Transaction has been declined. Error Code: 101, Error: AVS Mismatch" at bounding box center [163, 182] width 195 height 7
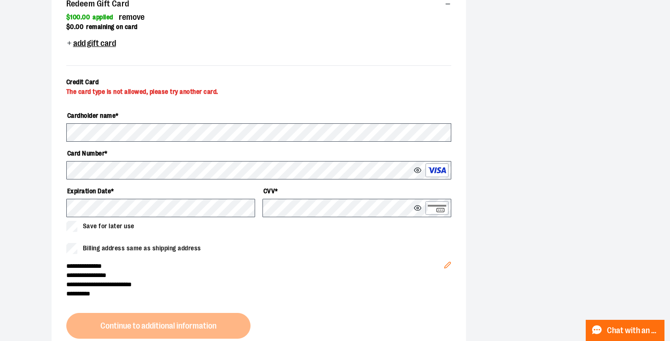
scroll to position [334, 0]
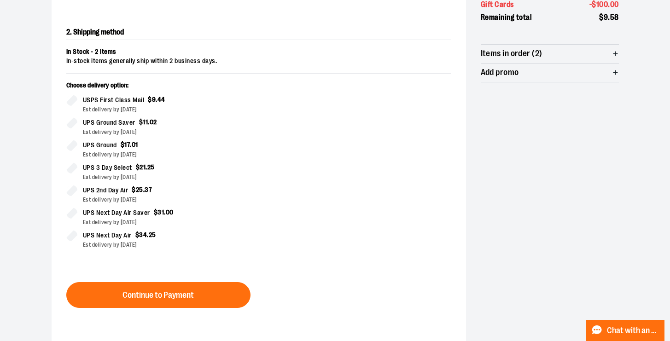
scroll to position [190, 0]
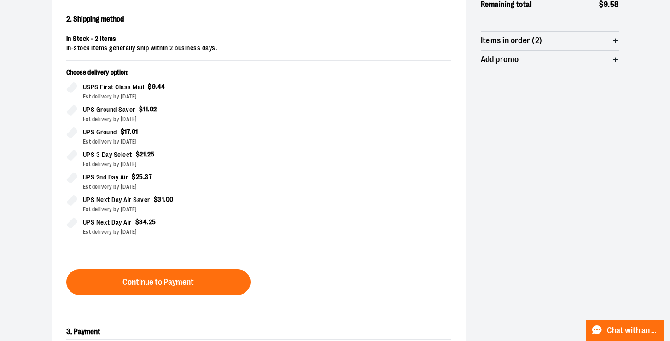
click at [230, 283] on button "Continue to Payment" at bounding box center [158, 282] width 184 height 26
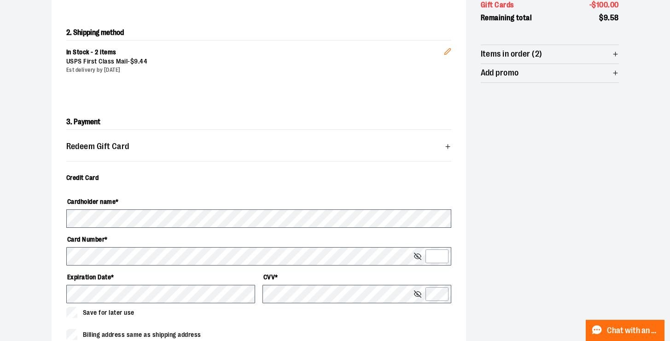
scroll to position [171, 0]
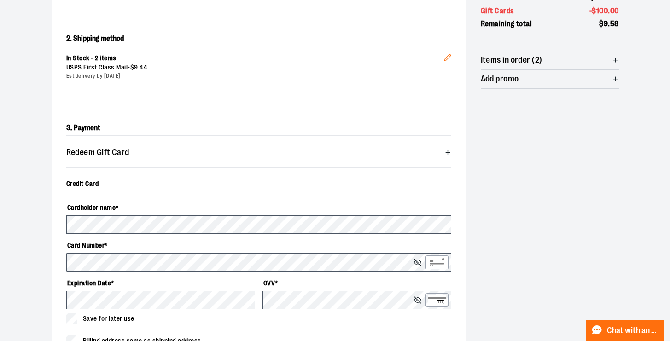
click at [168, 151] on span "Redeem Gift Card" at bounding box center [258, 152] width 385 height 18
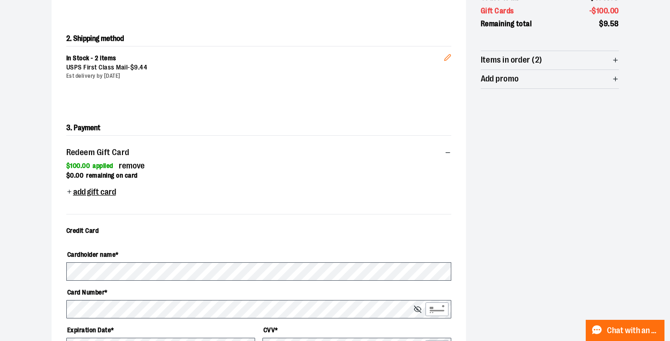
click at [138, 166] on span "remove" at bounding box center [132, 166] width 26 height 9
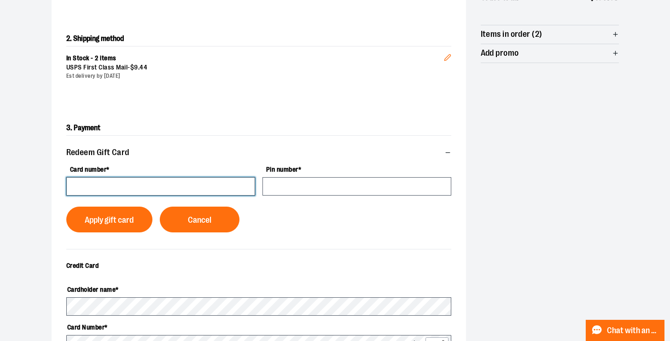
click at [194, 188] on input "Card number *" at bounding box center [160, 186] width 189 height 18
type input "**********"
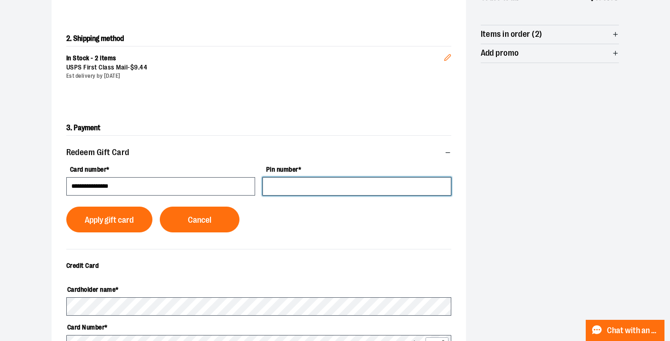
click at [324, 179] on input "Pin number *" at bounding box center [356, 186] width 189 height 18
type input "****"
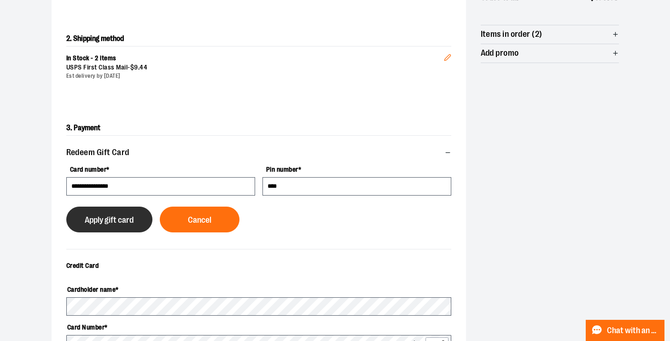
click at [117, 225] on button "Apply gift card" at bounding box center [109, 220] width 87 height 26
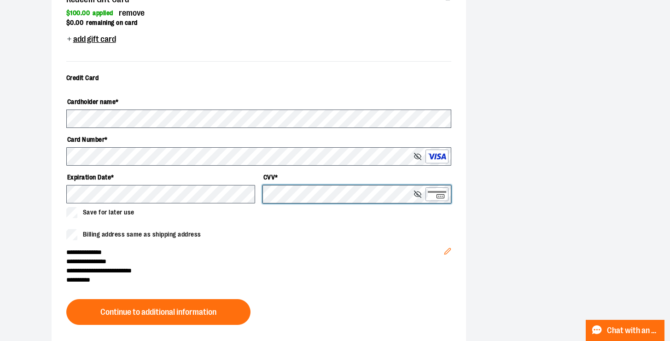
scroll to position [334, 0]
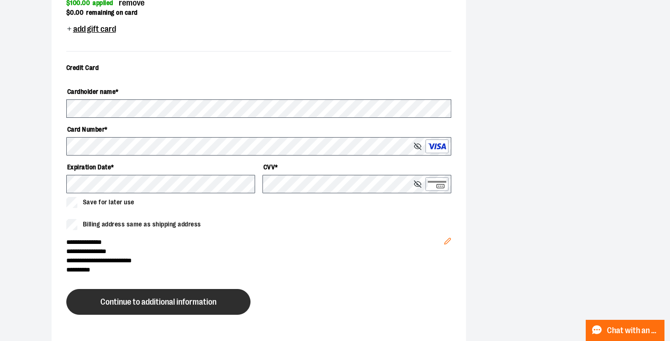
click at [179, 306] on button "Continue to additional information" at bounding box center [158, 302] width 184 height 26
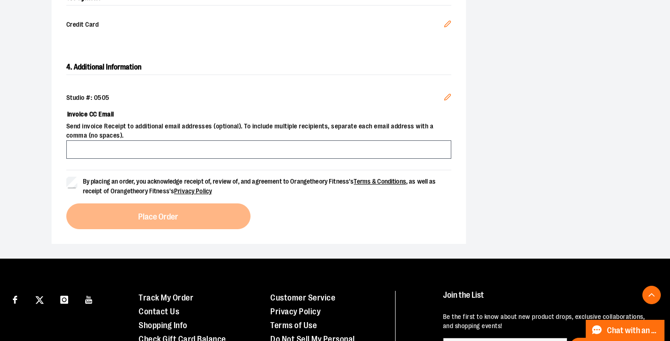
scroll to position [301, 0]
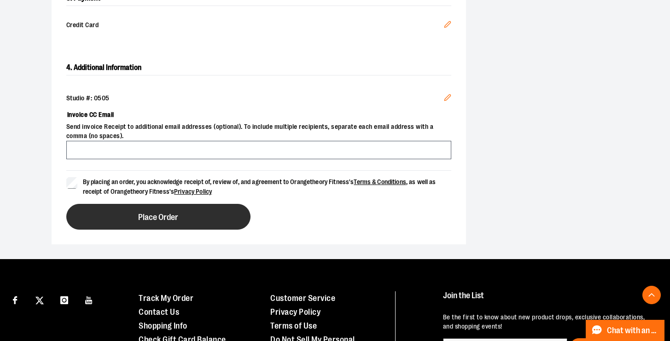
click at [121, 219] on button "Place Order" at bounding box center [158, 217] width 184 height 26
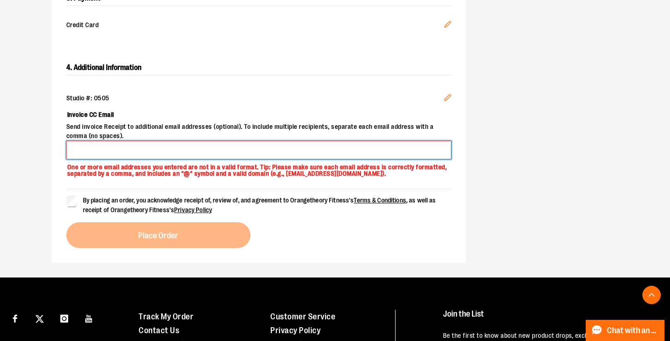
click at [84, 150] on input "Invoice CC Email" at bounding box center [258, 150] width 385 height 18
type input "**********"
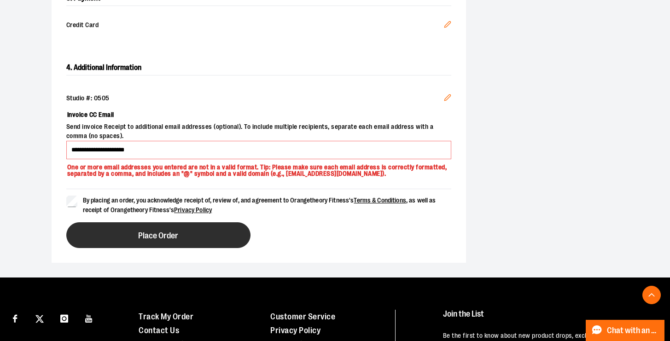
click at [103, 230] on button "Place Order" at bounding box center [158, 235] width 184 height 26
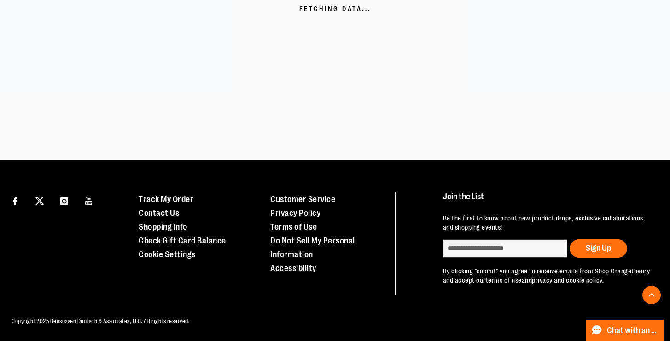
scroll to position [256, 0]
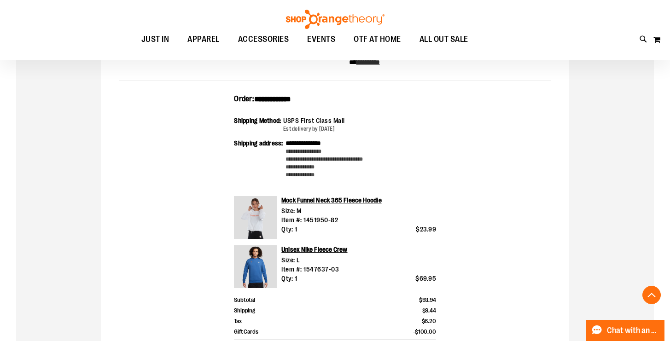
scroll to position [202, 0]
